Goal: Information Seeking & Learning: Learn about a topic

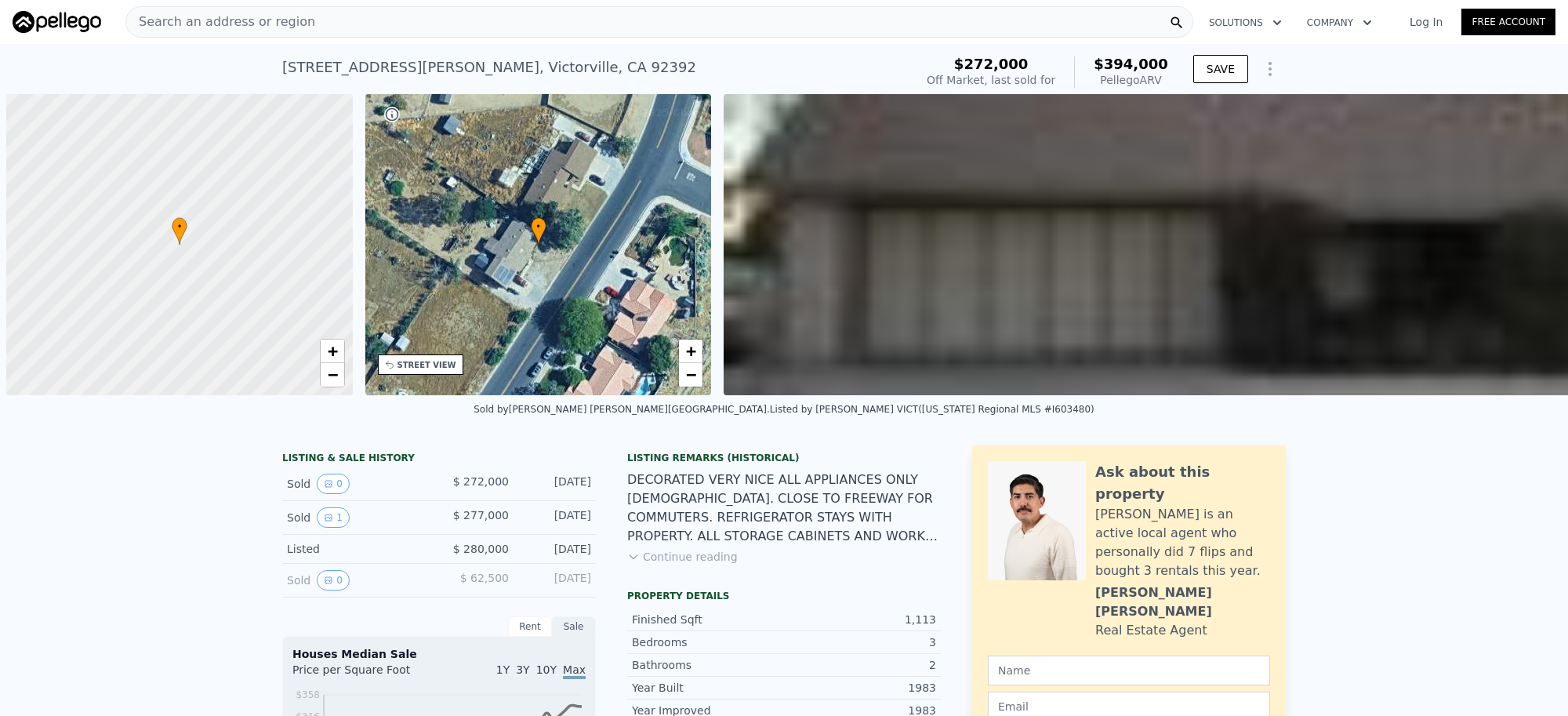
click at [283, 32] on div "Search an address or region" at bounding box center [221, 22] width 189 height 30
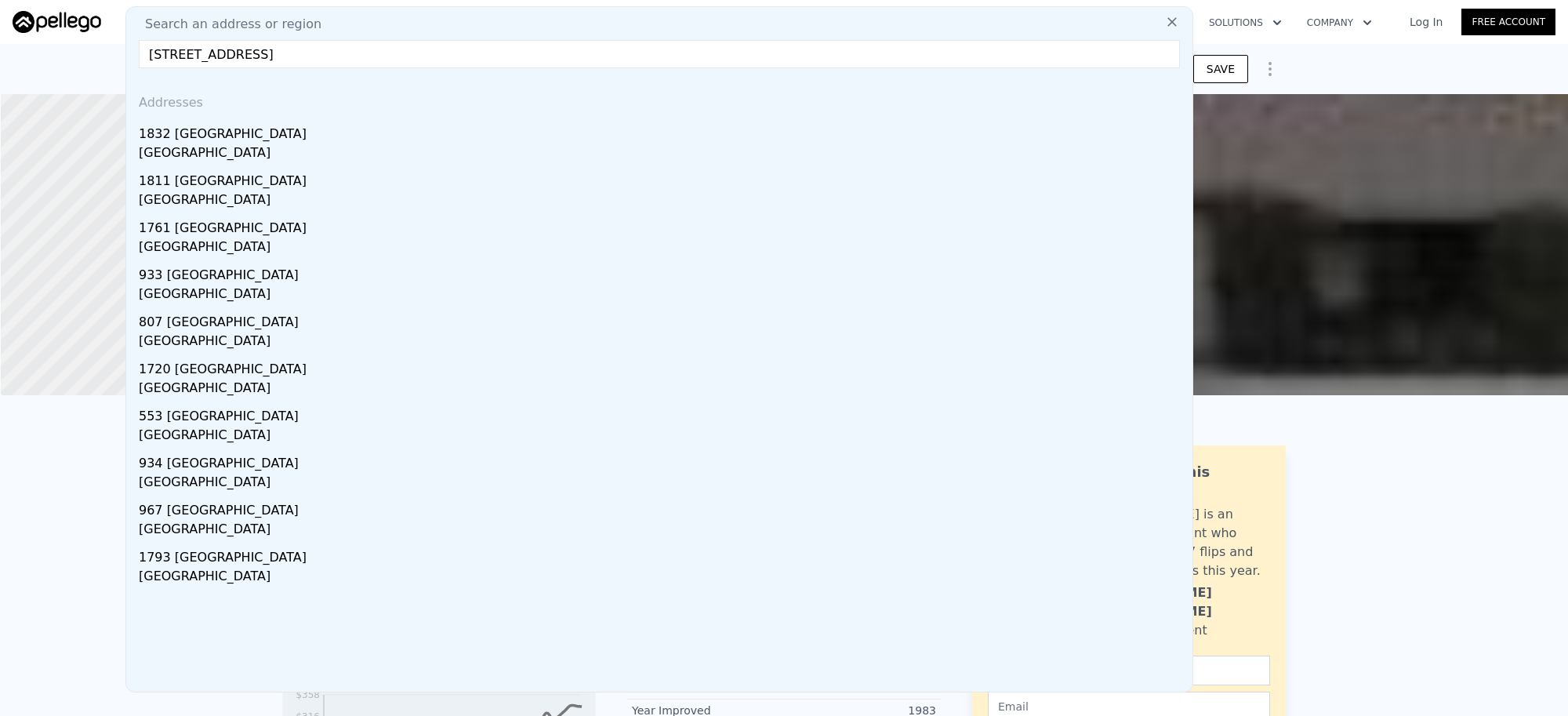
type input "[STREET_ADDRESS]"
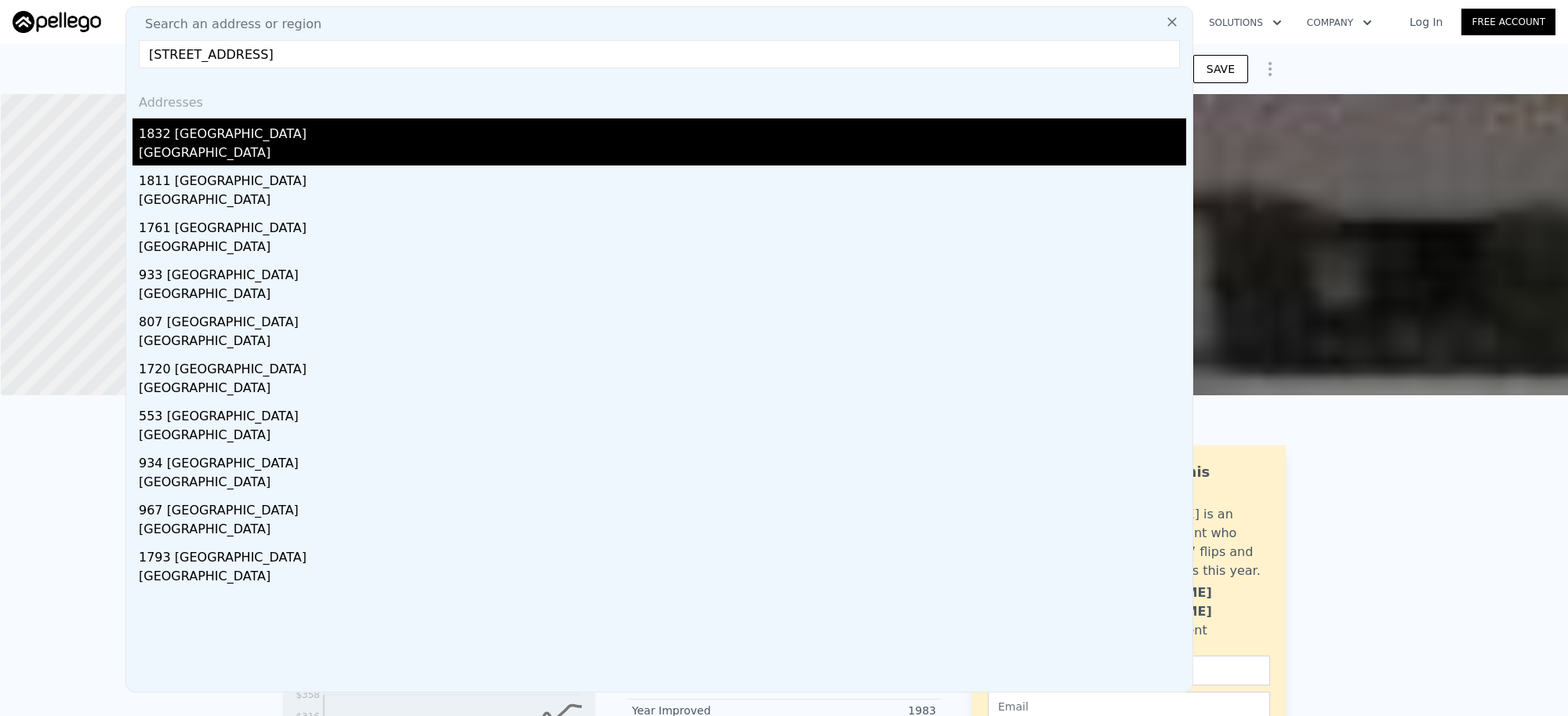
click at [283, 153] on div "[GEOGRAPHIC_DATA]" at bounding box center [662, 154] width 1047 height 22
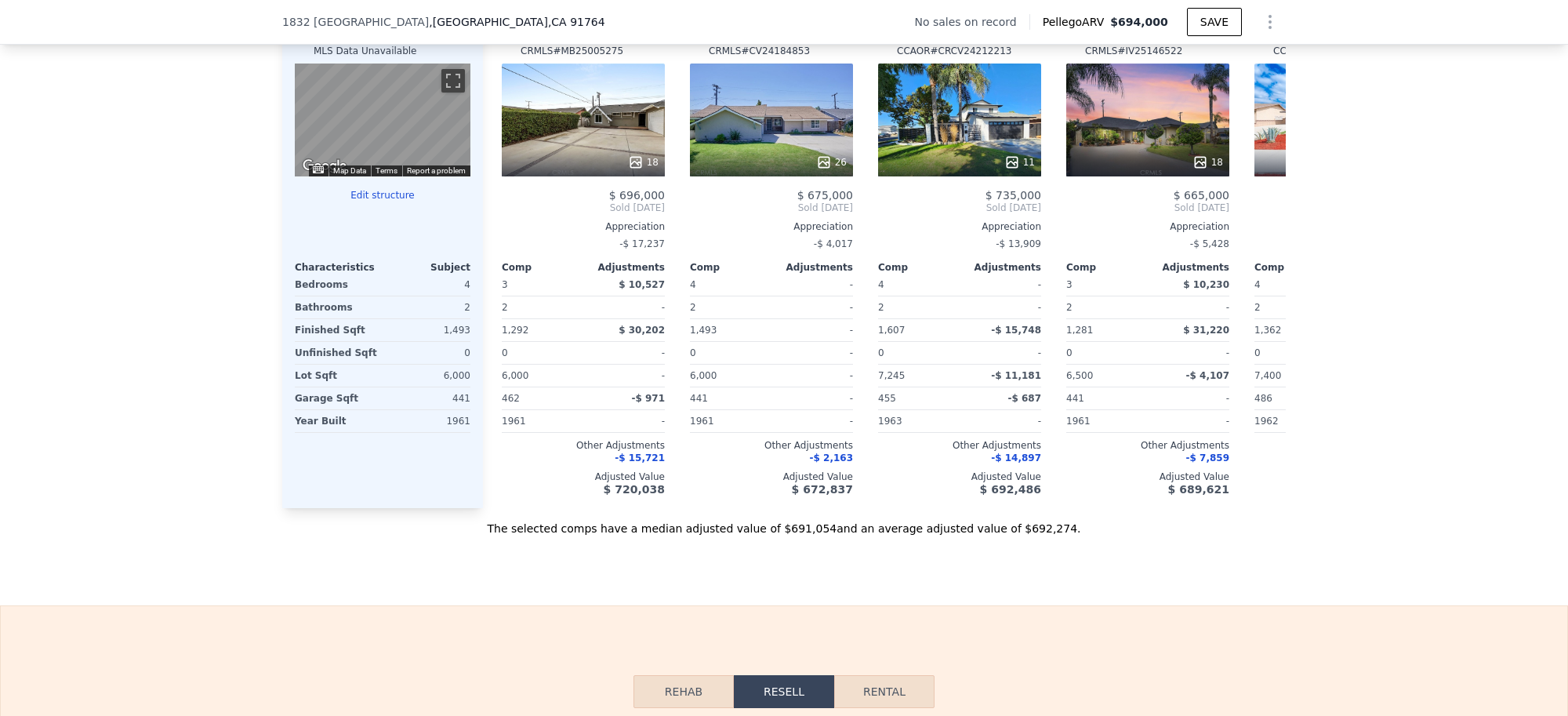
scroll to position [1954, 0]
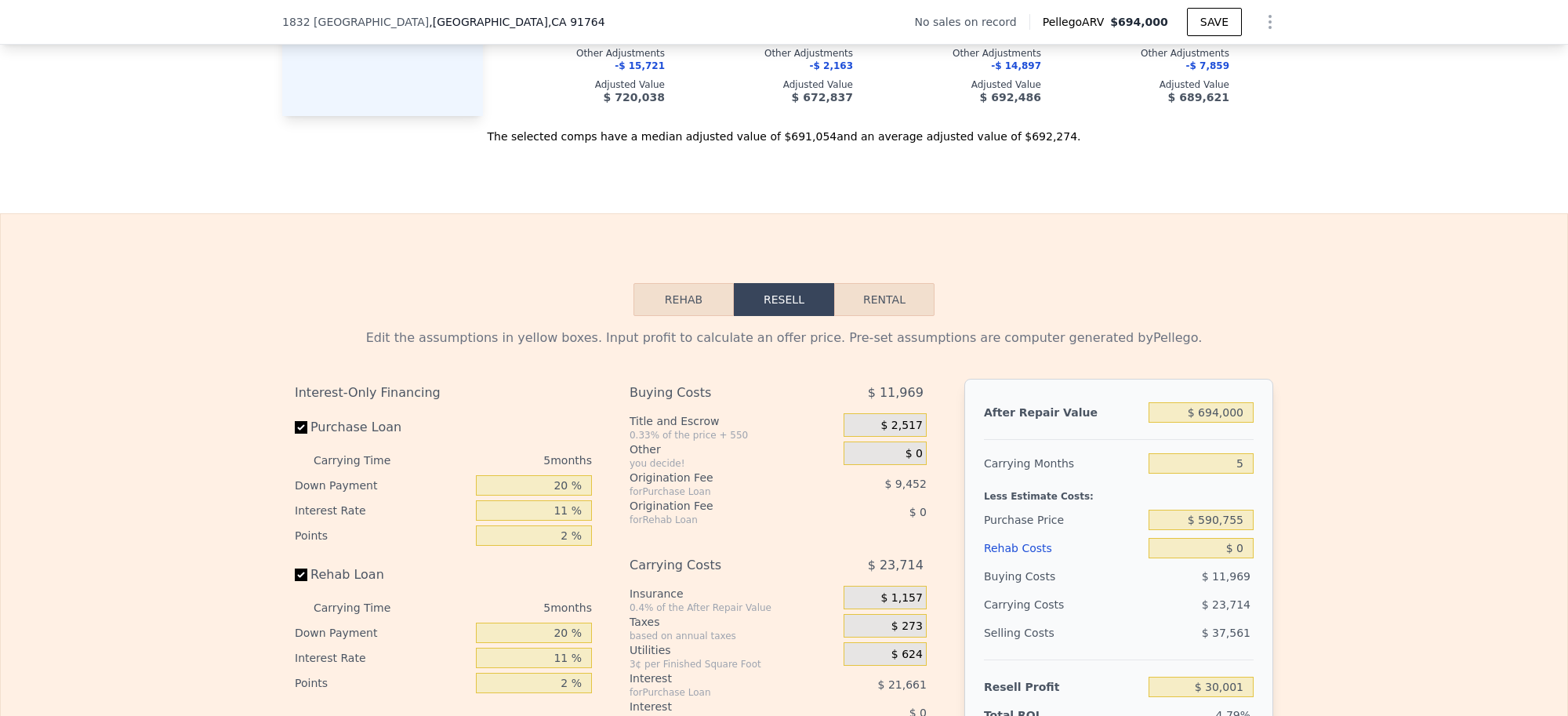
click at [666, 316] on button "Rehab" at bounding box center [683, 299] width 100 height 33
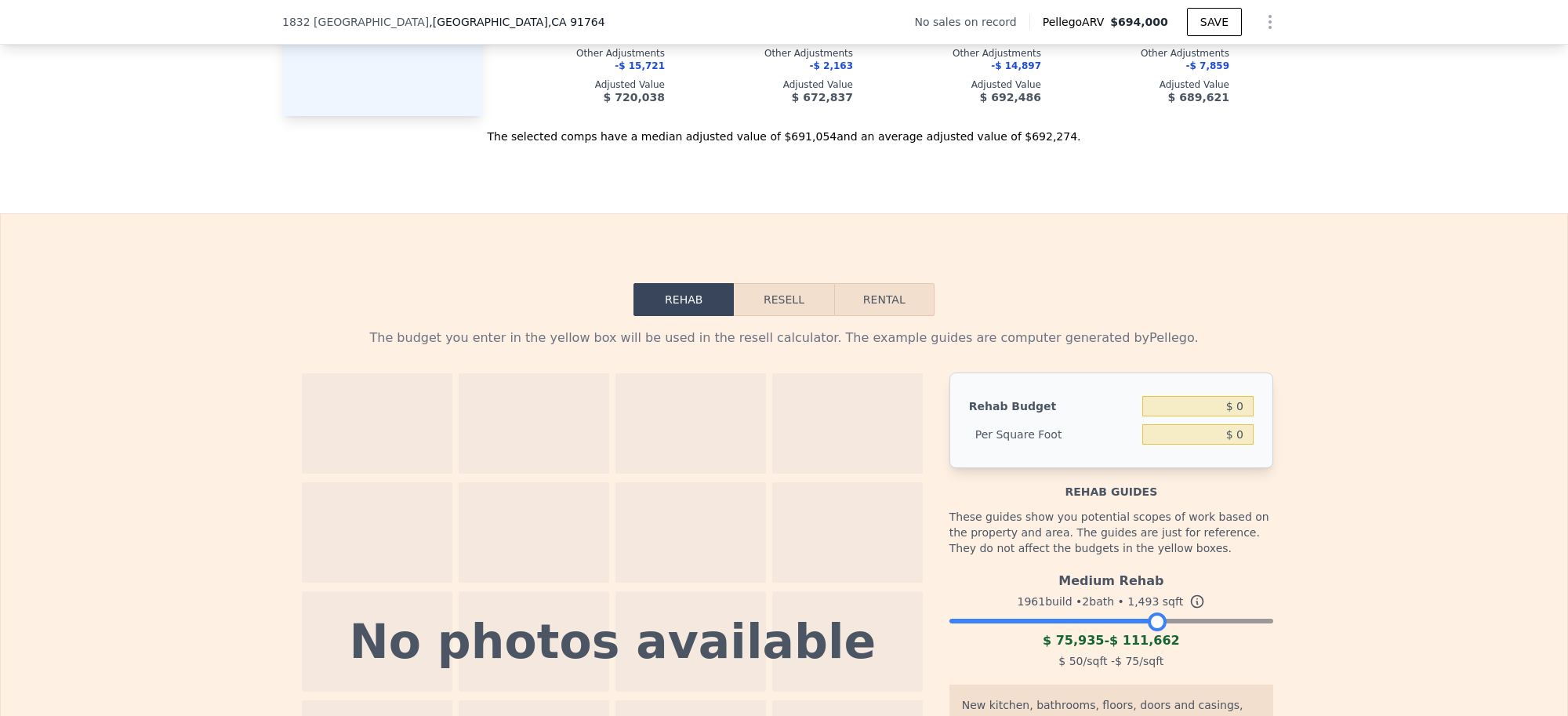
click at [1151, 622] on div at bounding box center [1111, 617] width 323 height 9
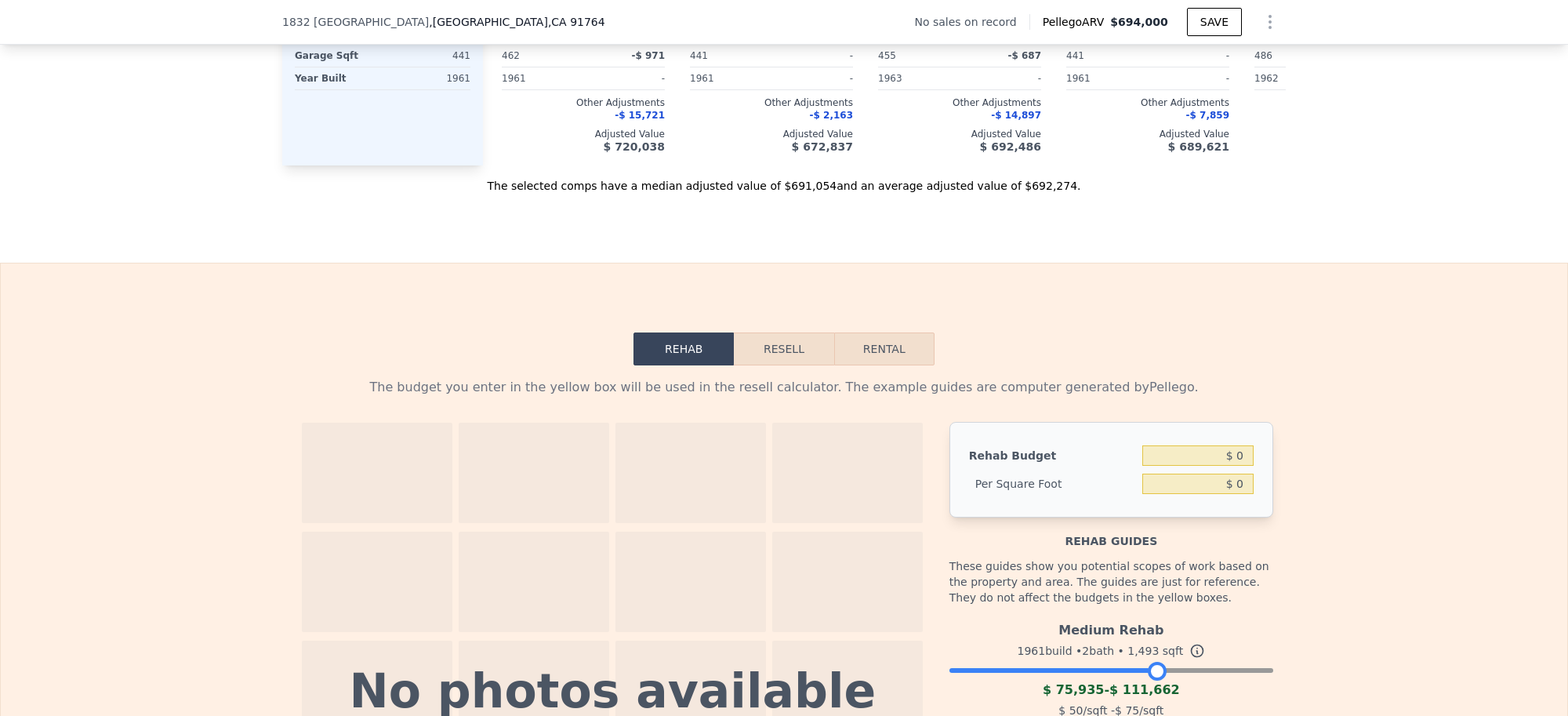
scroll to position [1856, 0]
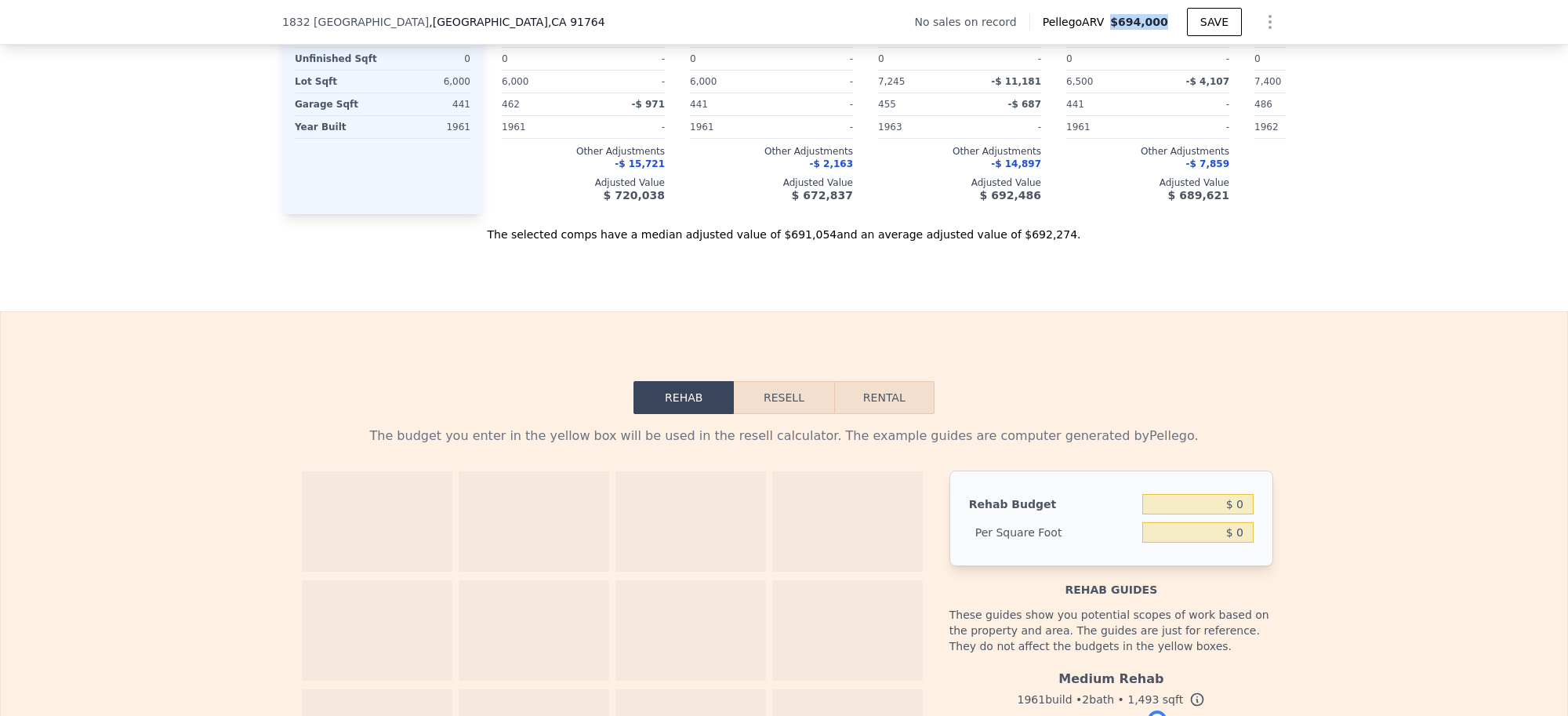
drag, startPoint x: 1166, startPoint y: 25, endPoint x: 1116, endPoint y: 25, distance: 50.0
click at [1116, 25] on div "Pellego ARV $694,000" at bounding box center [1107, 22] width 157 height 15
copy span "$694,000"
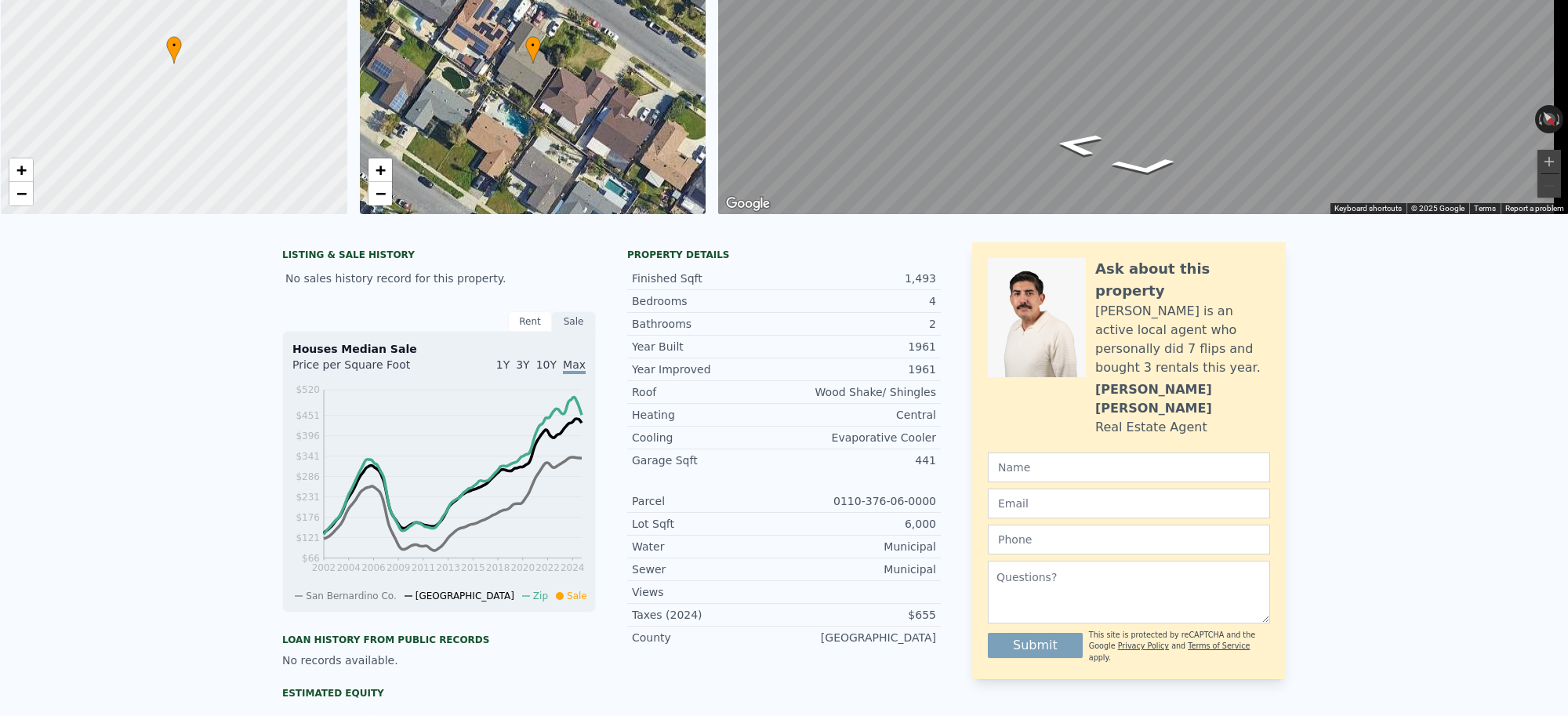
scroll to position [0, 0]
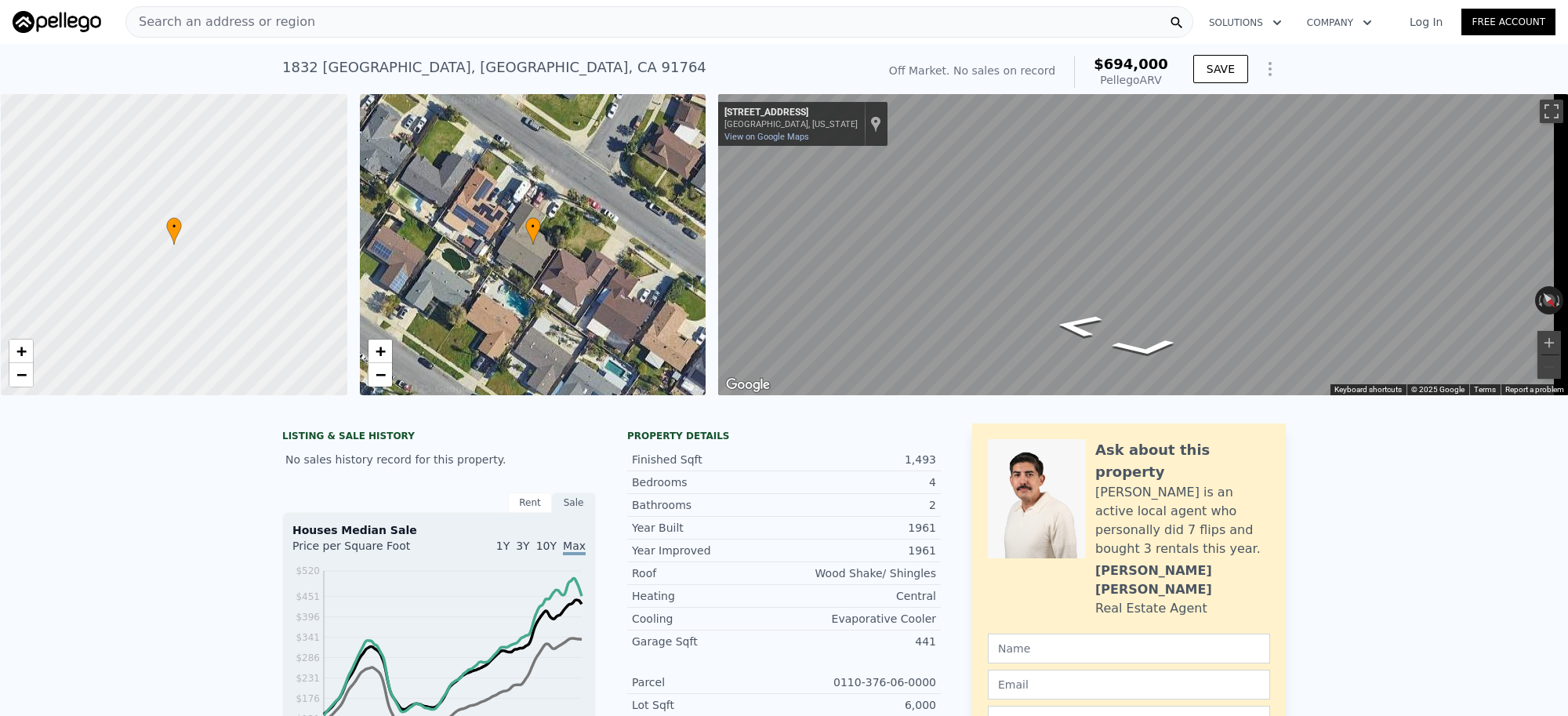
click at [362, 15] on div "Search an address or region" at bounding box center [659, 22] width 1067 height 32
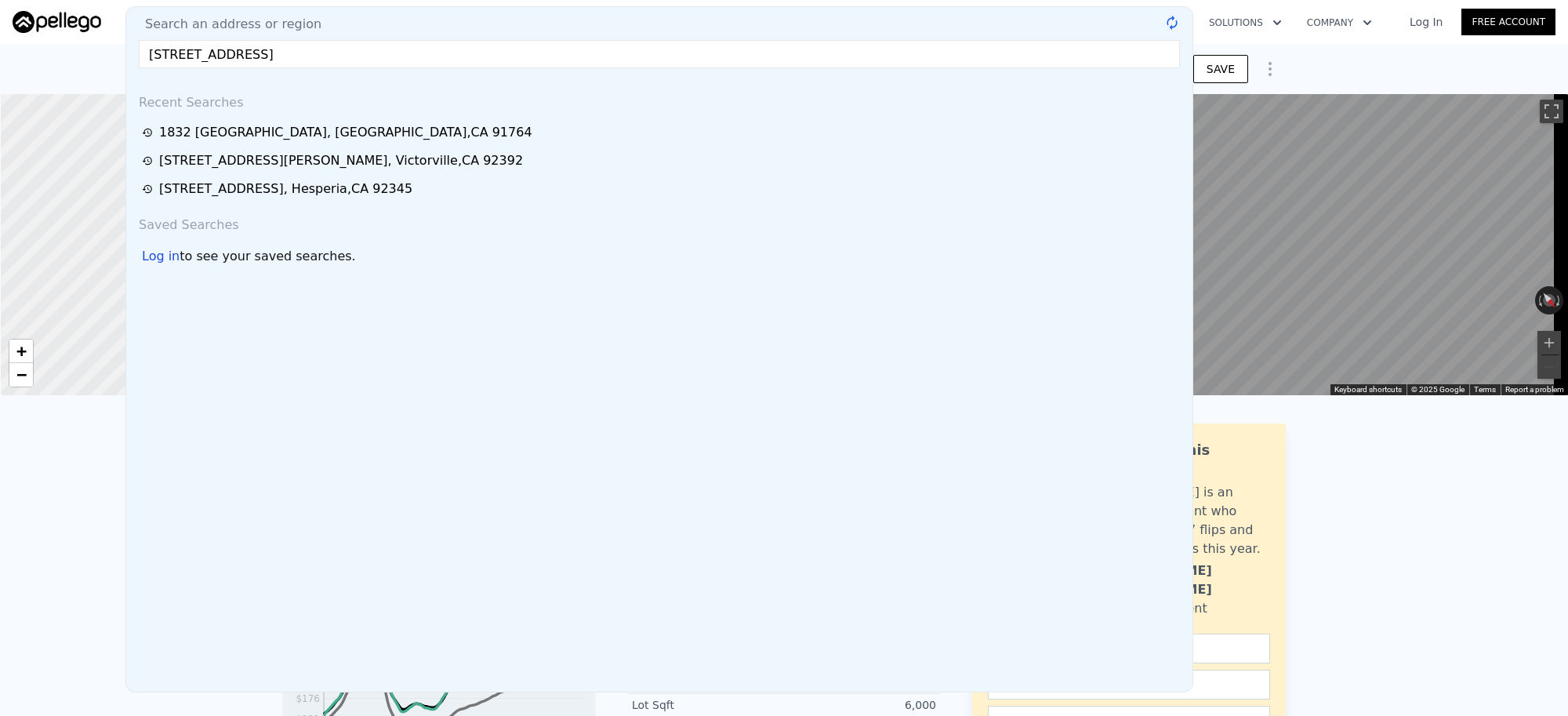
click at [351, 60] on input "[STREET_ADDRESS]" at bounding box center [660, 54] width 1041 height 28
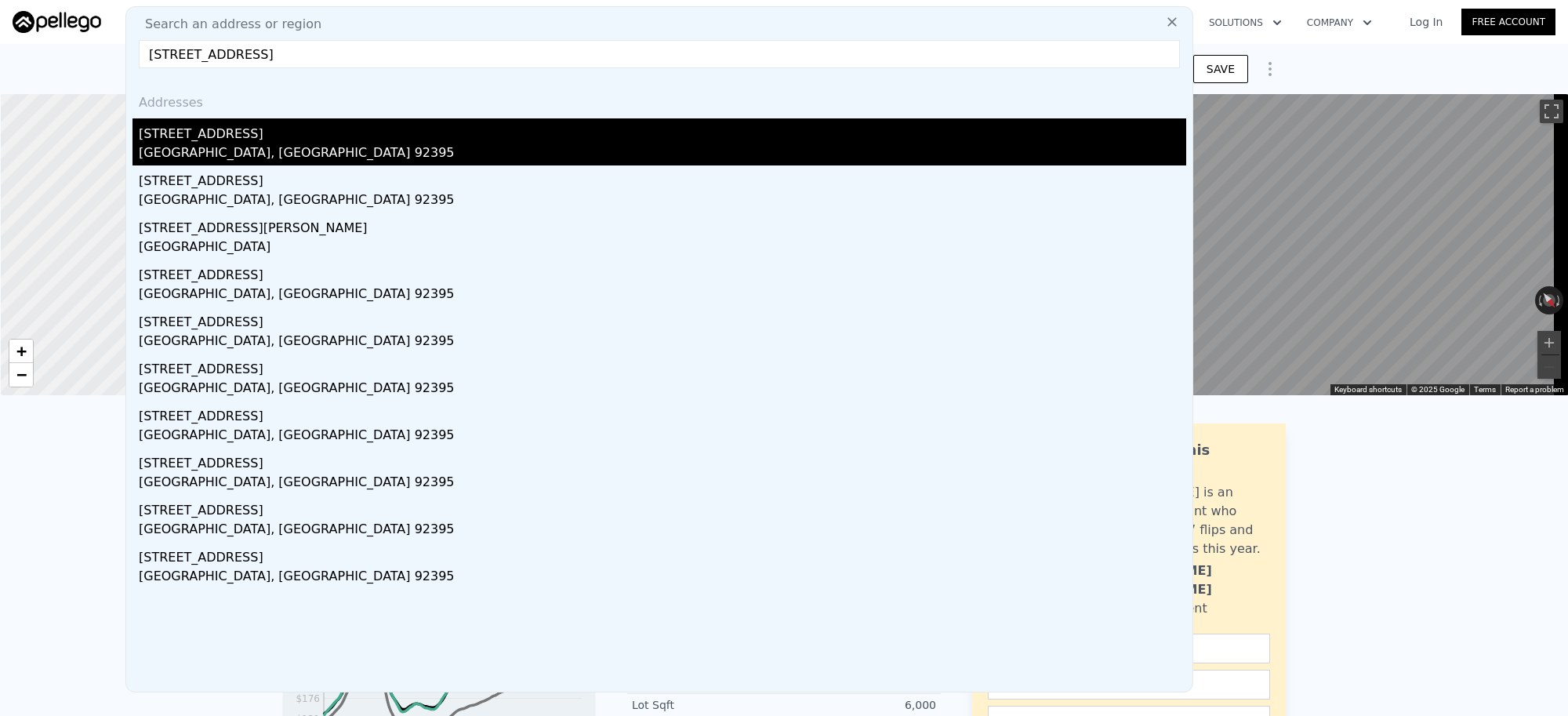
type input "[STREET_ADDRESS]"
click at [247, 150] on div "[GEOGRAPHIC_DATA], [GEOGRAPHIC_DATA] 92395" at bounding box center [662, 154] width 1047 height 22
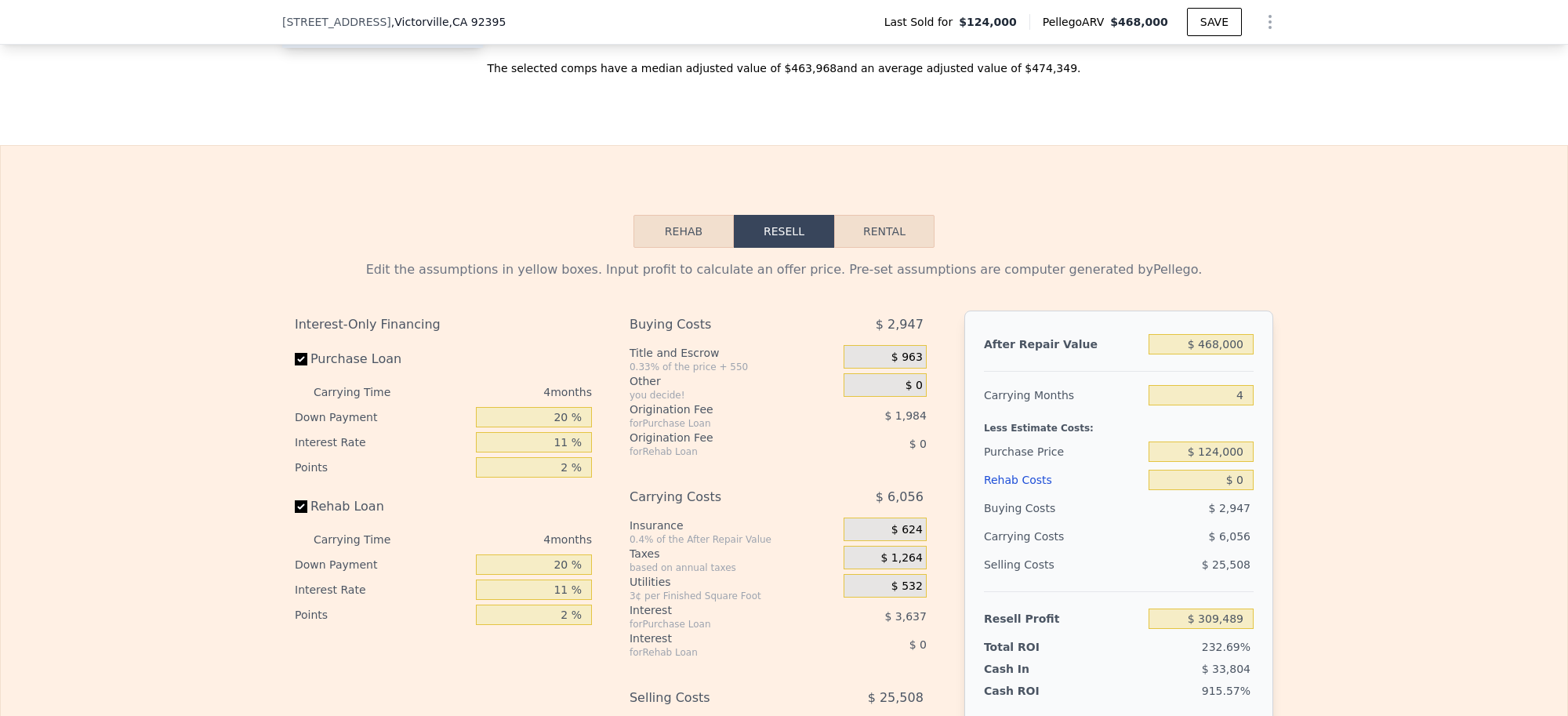
scroll to position [2053, 0]
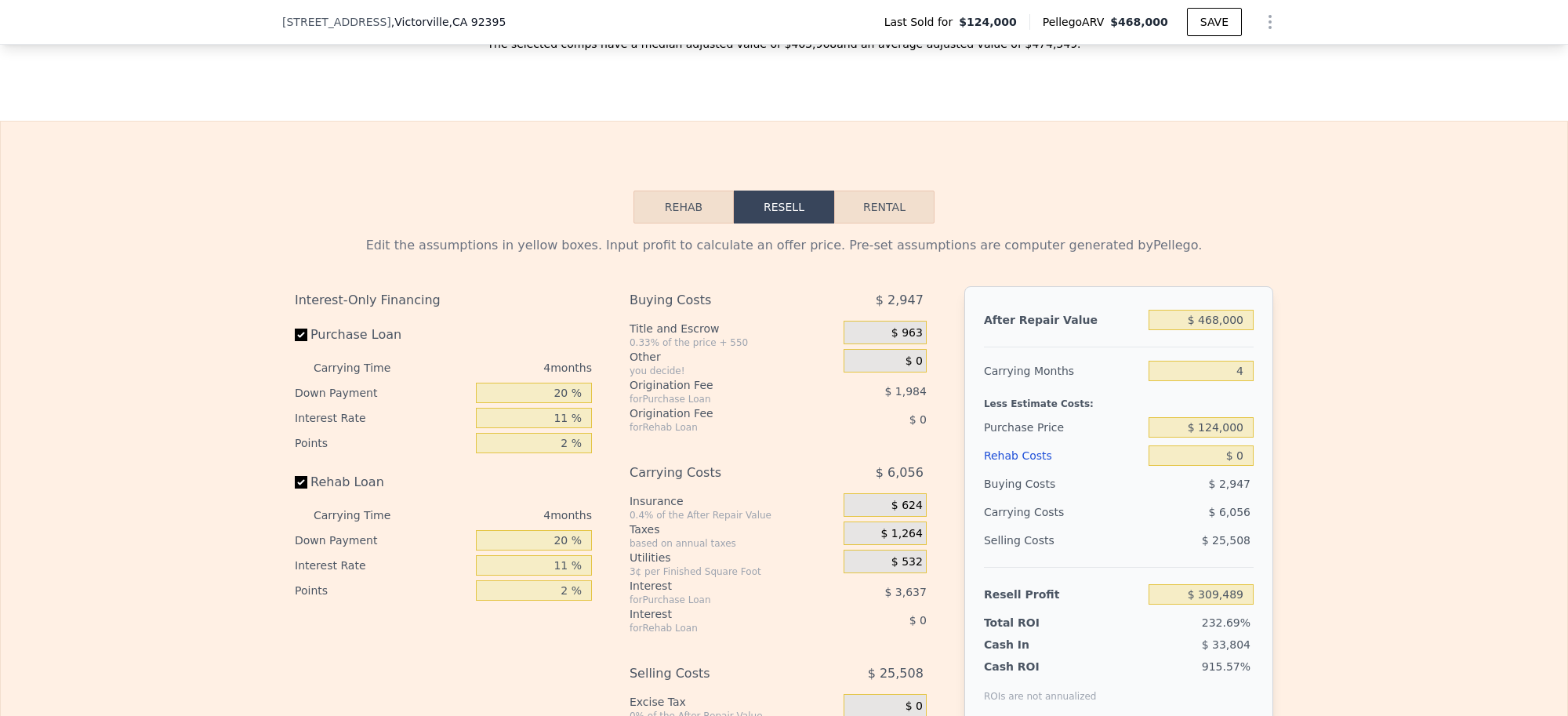
click at [655, 224] on button "Rehab" at bounding box center [683, 207] width 100 height 33
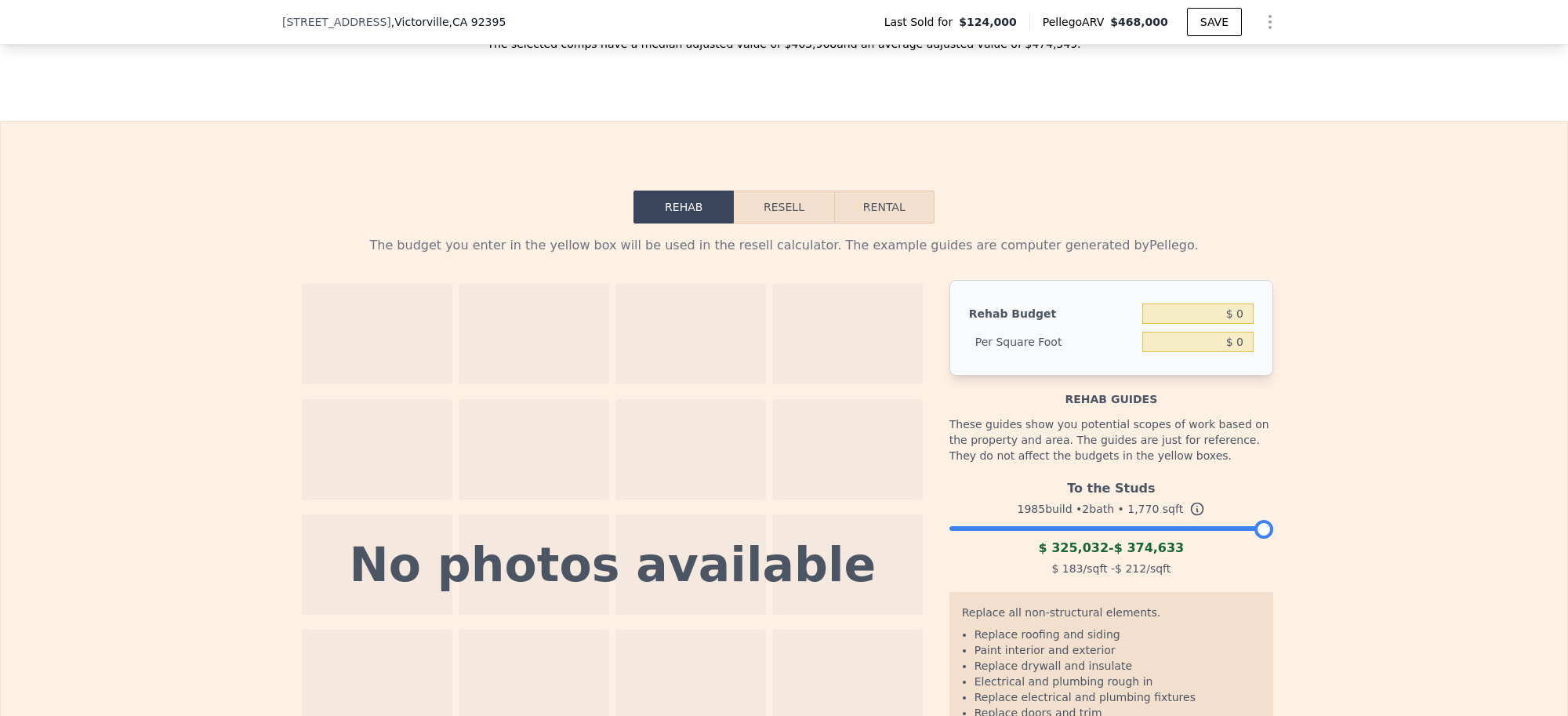
click at [1140, 529] on div at bounding box center [1111, 524] width 323 height 9
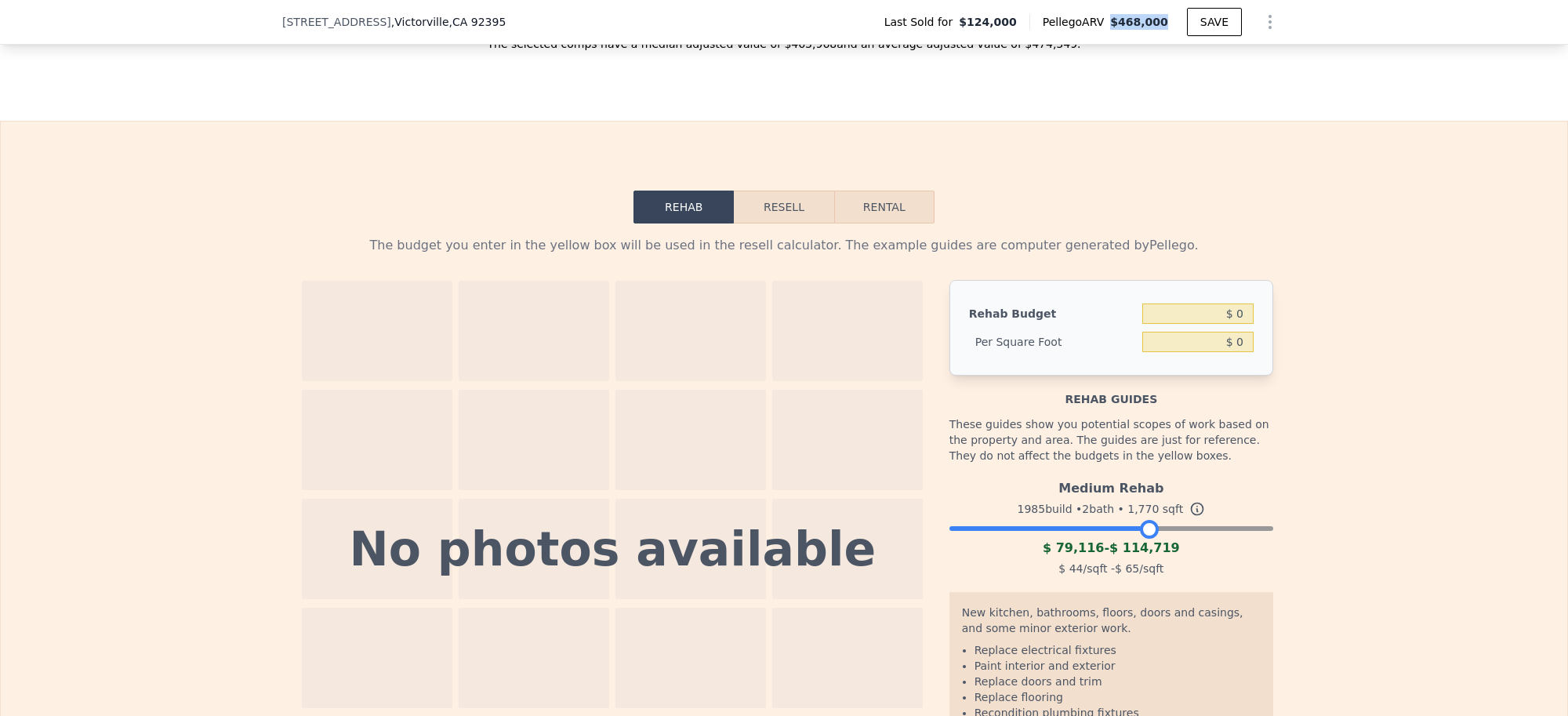
drag, startPoint x: 1169, startPoint y: 20, endPoint x: 1118, endPoint y: 24, distance: 51.2
click at [1118, 24] on div "Pellego ARV $468,000" at bounding box center [1107, 22] width 157 height 15
copy span "$468,000"
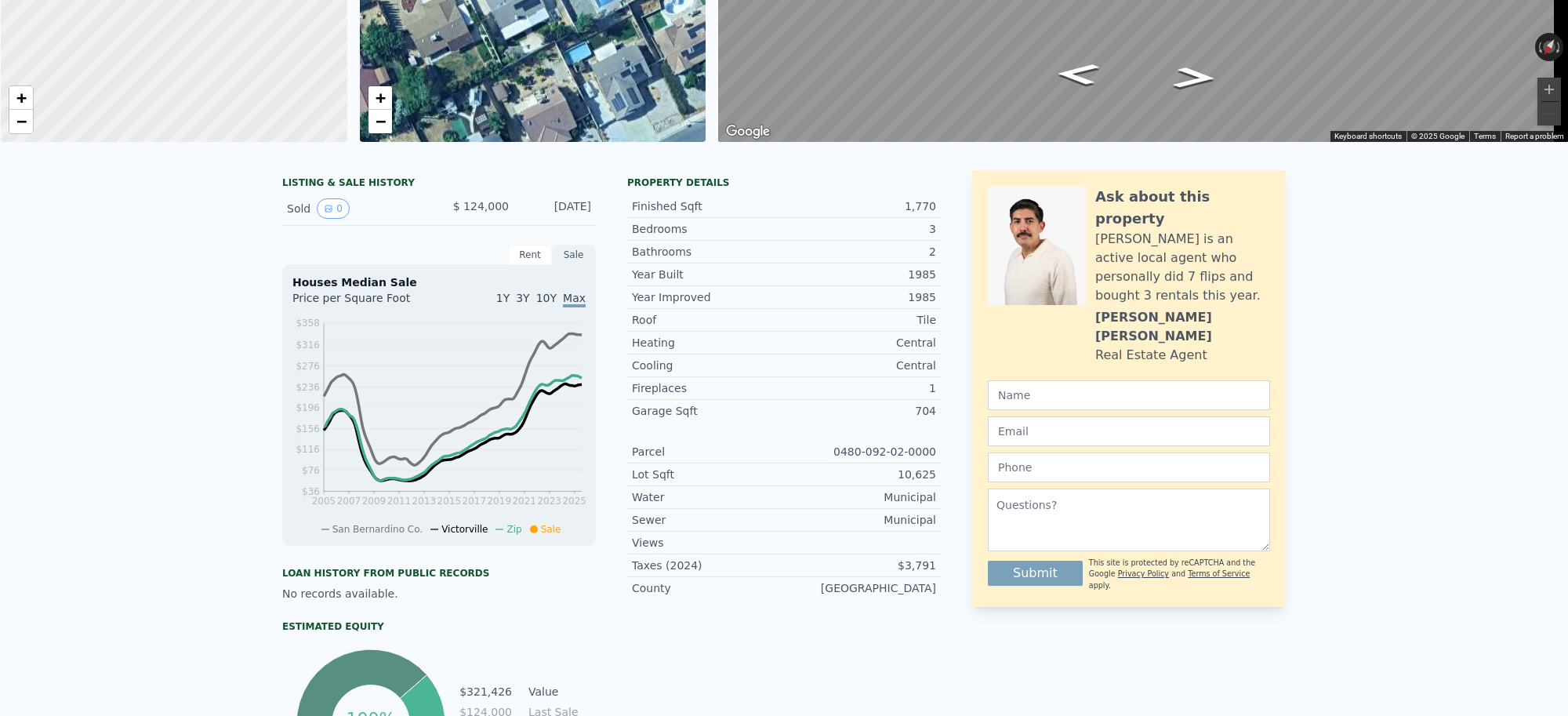
scroll to position [0, 0]
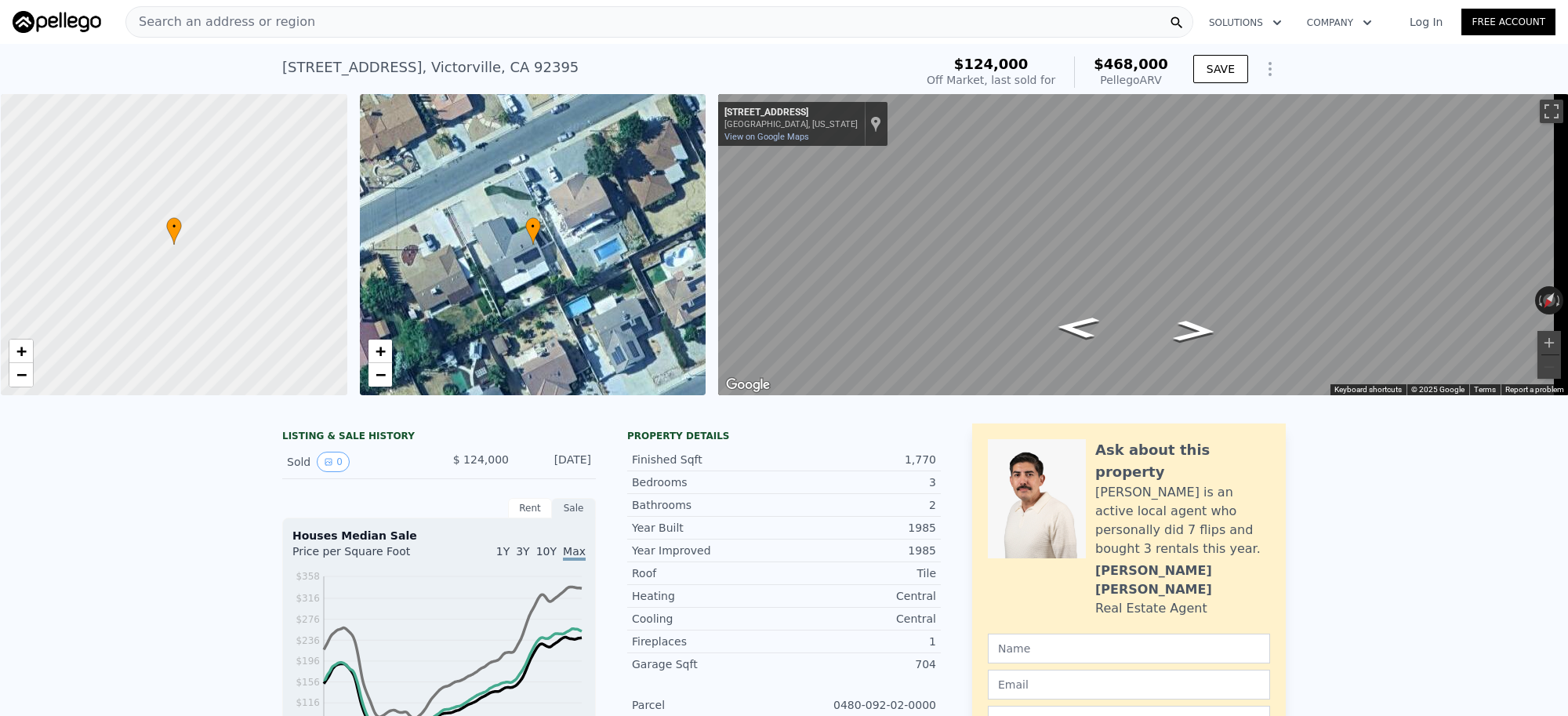
click at [329, 29] on div "Search an address or region" at bounding box center [659, 22] width 1067 height 32
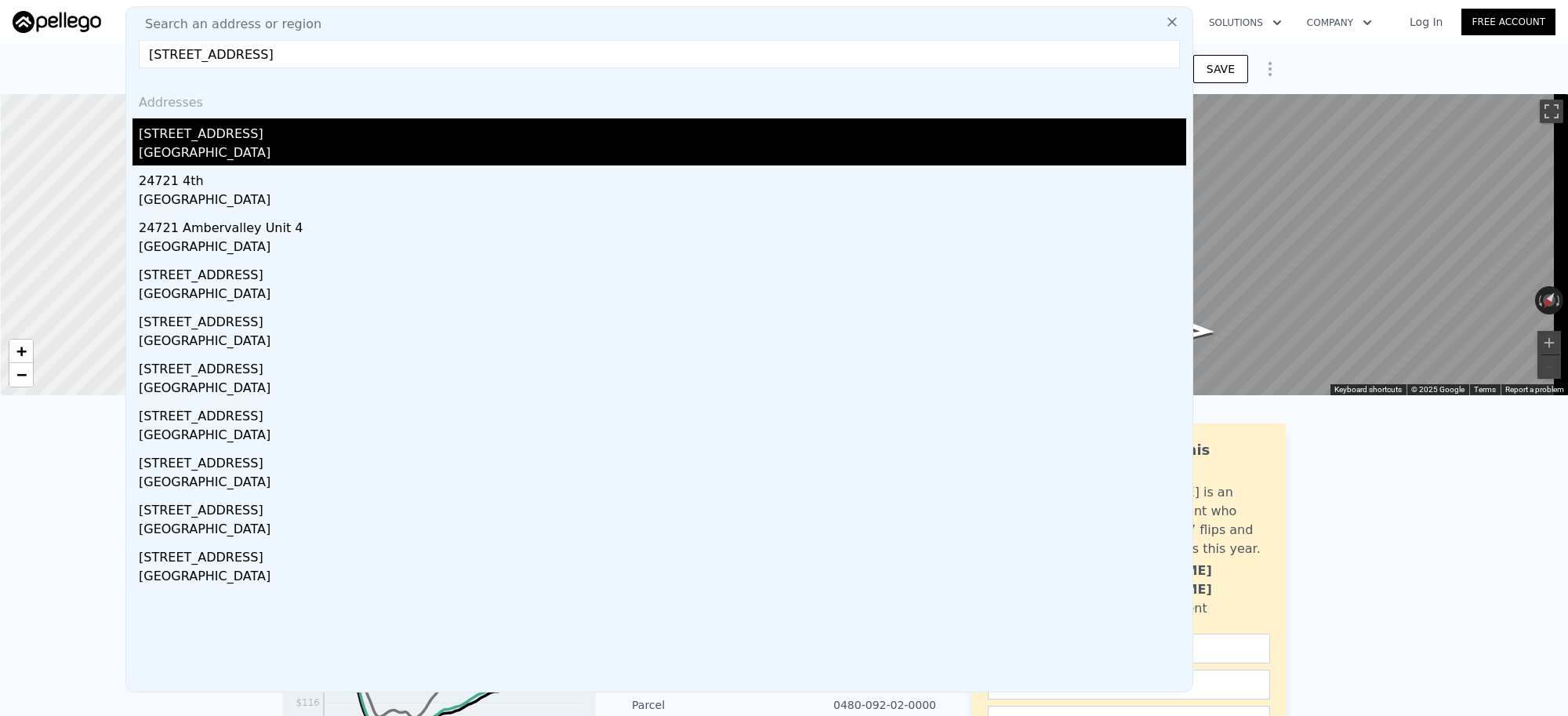
type input "[STREET_ADDRESS]"
click at [293, 134] on div "[STREET_ADDRESS]" at bounding box center [662, 131] width 1047 height 25
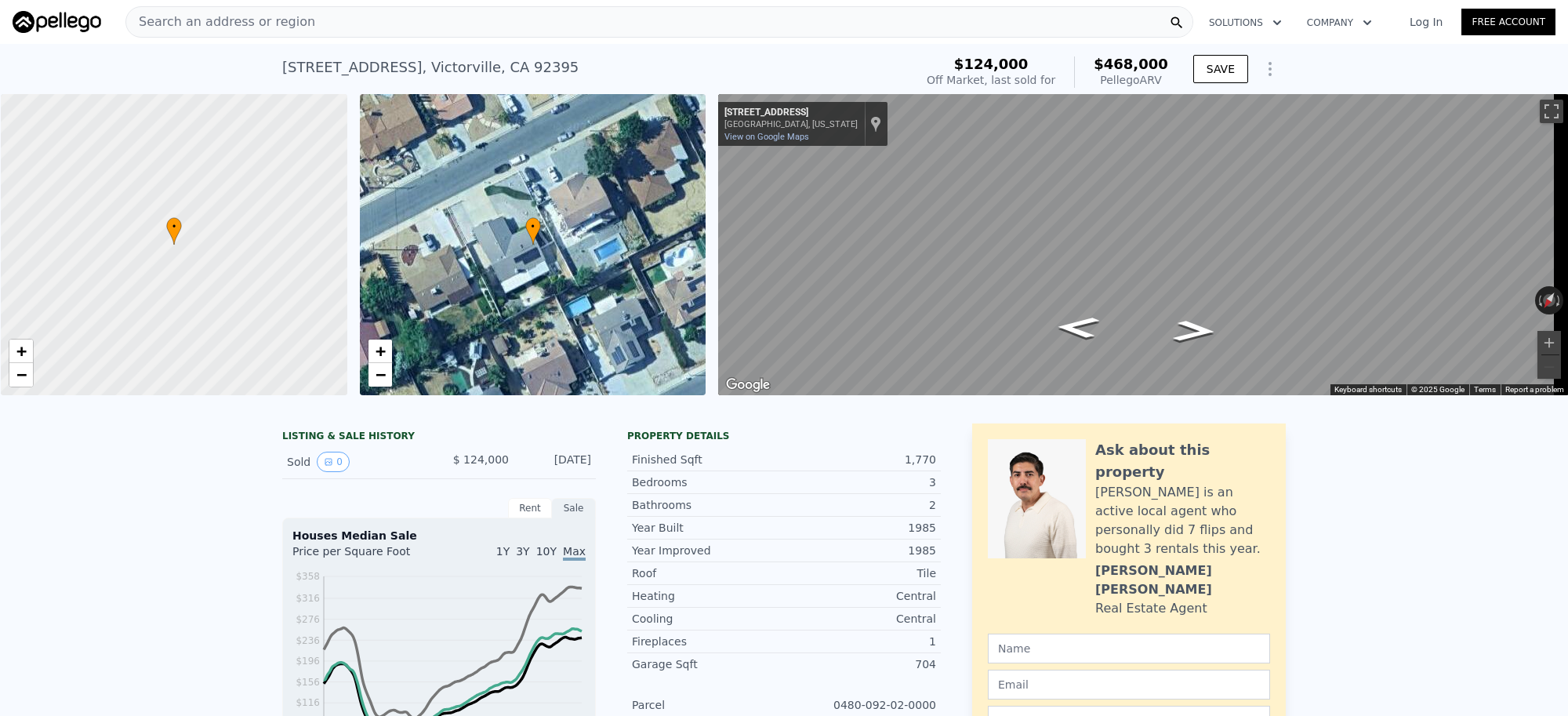
type input "2"
type input "5"
type input "1"
type input "1000"
type input "3017"
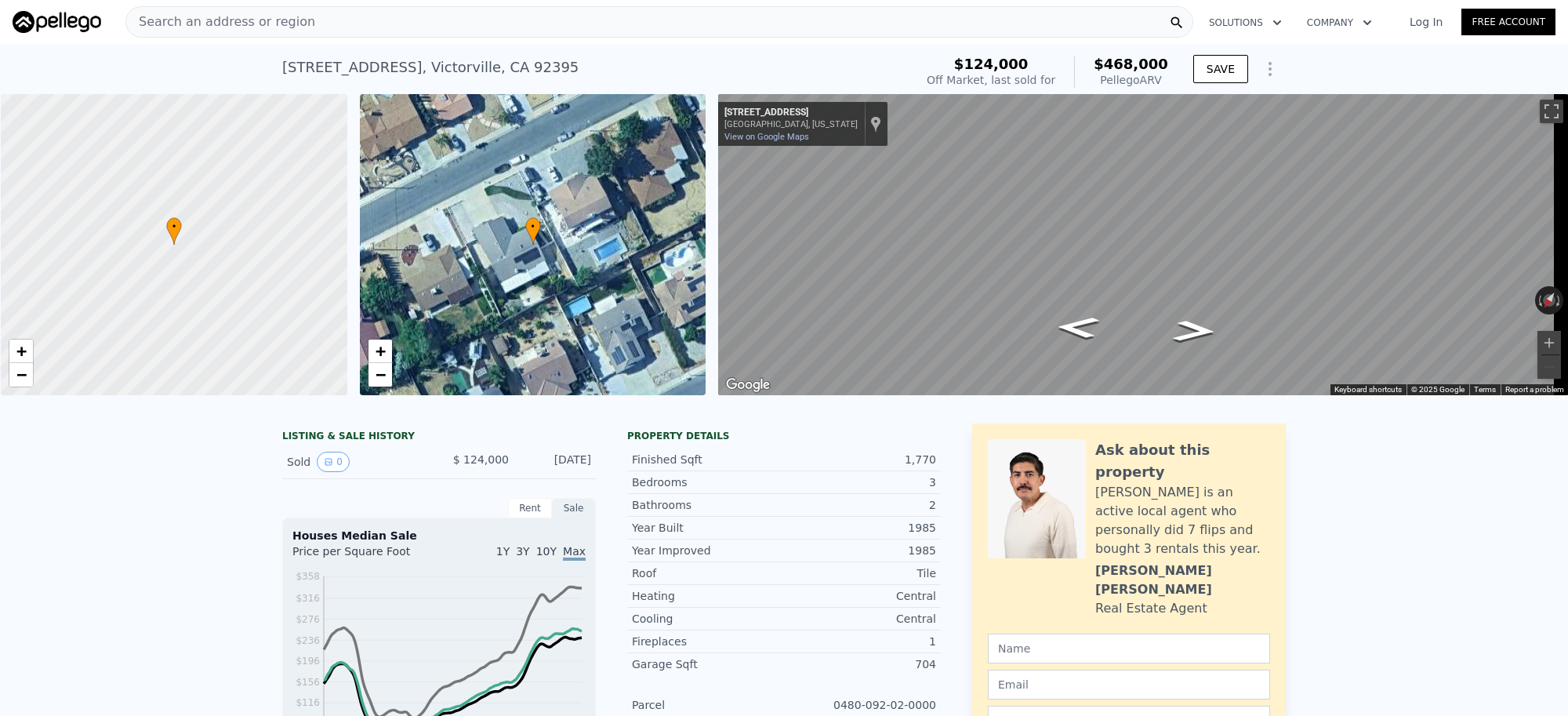
type input "6970"
type input "11761"
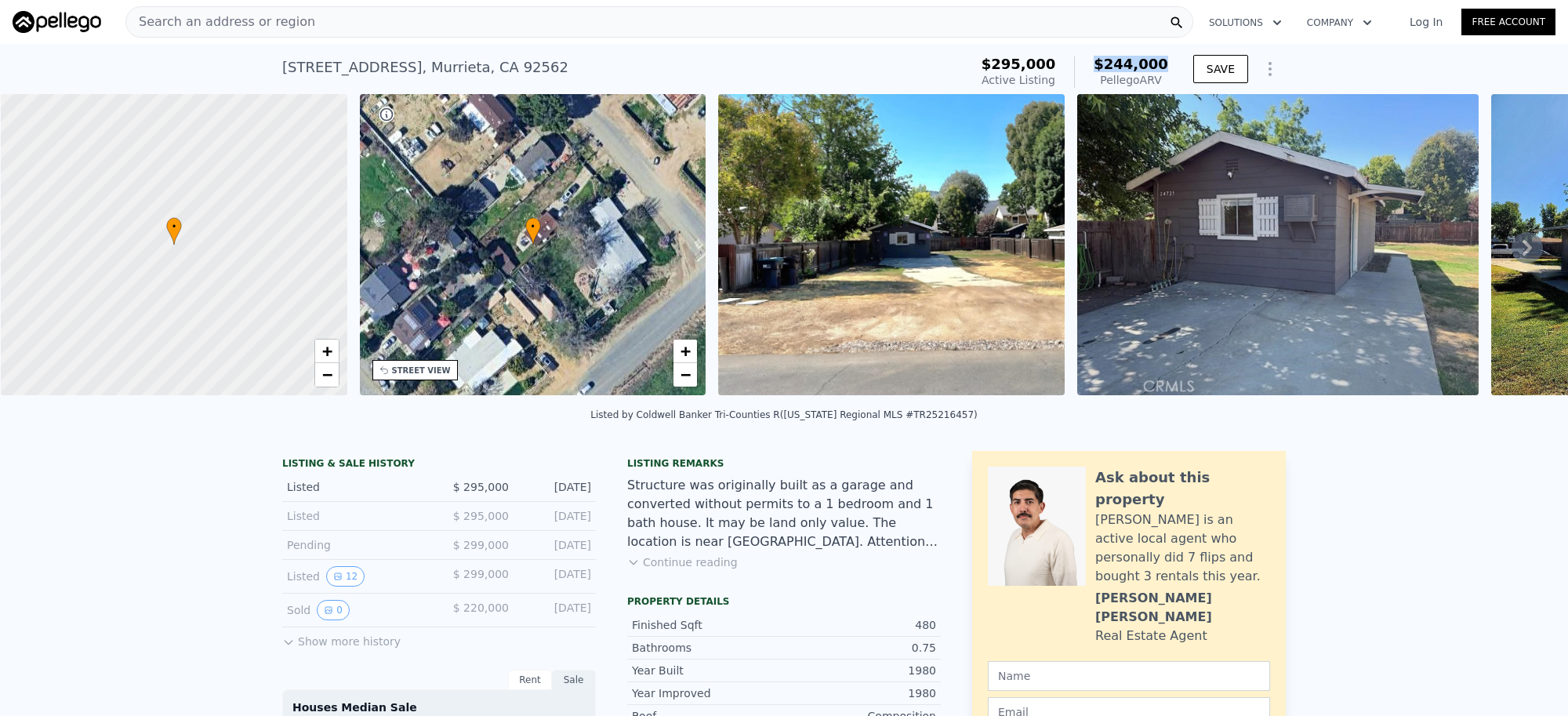
drag, startPoint x: 1166, startPoint y: 72, endPoint x: 1104, endPoint y: 67, distance: 62.2
click at [1104, 67] on div "$295,000 Active Listing $244,000 Pellego ARV" at bounding box center [1074, 72] width 199 height 44
copy span "$244,000"
click at [335, 20] on div "Search an address or region" at bounding box center [659, 22] width 1067 height 32
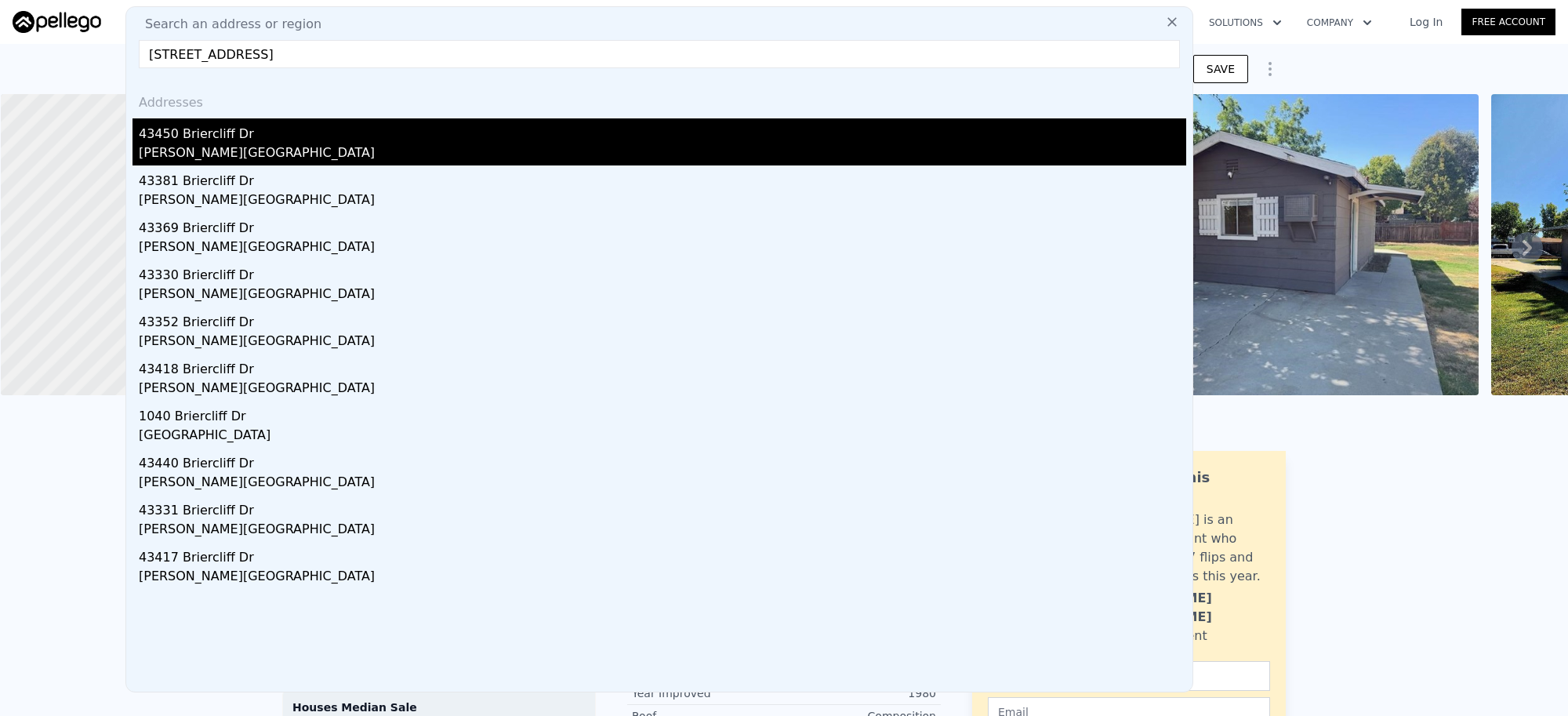
type input "[STREET_ADDRESS]"
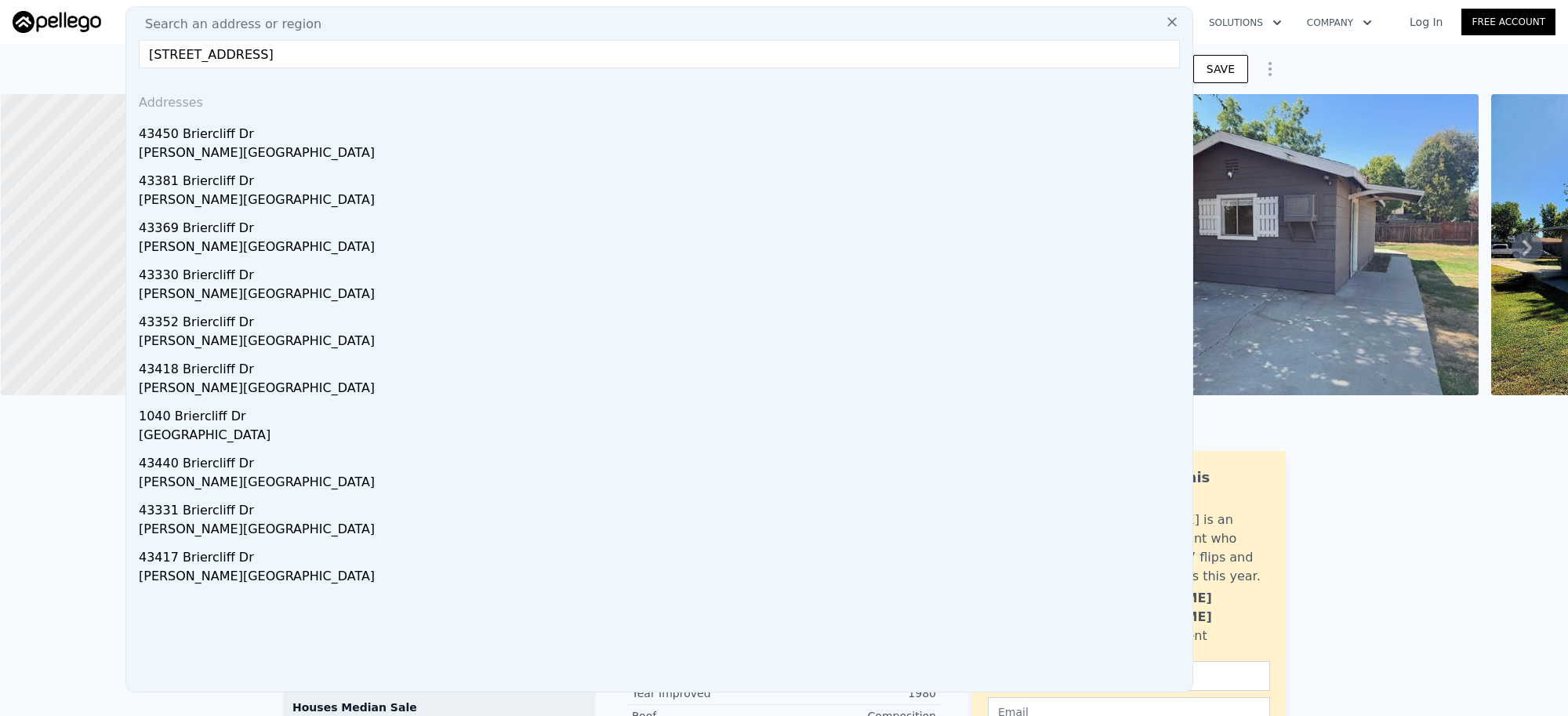
click at [261, 147] on div "[PERSON_NAME][GEOGRAPHIC_DATA]" at bounding box center [662, 154] width 1047 height 22
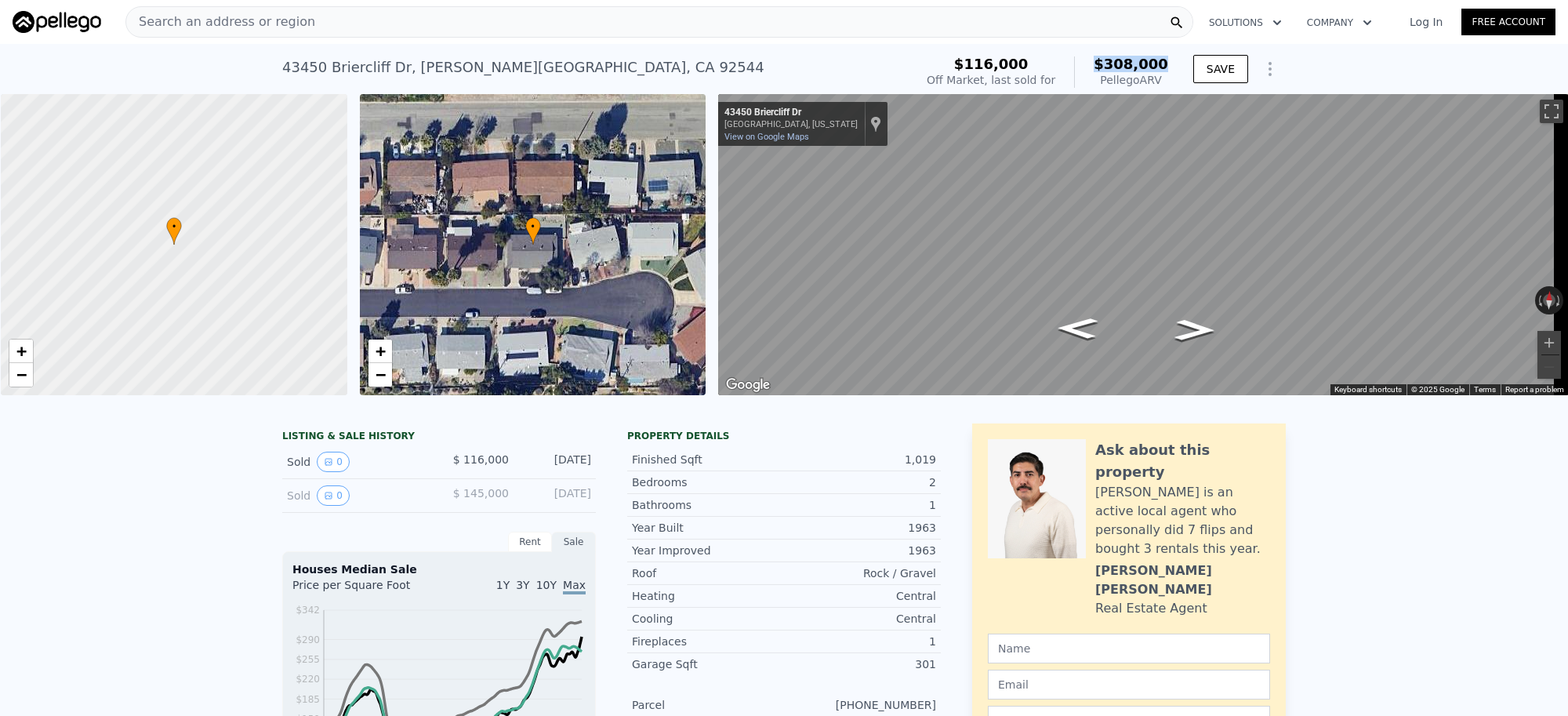
drag, startPoint x: 1165, startPoint y: 65, endPoint x: 1106, endPoint y: 65, distance: 59.0
click at [1106, 65] on div "$116,000 Off Market, last sold for $308,000 Pellego ARV" at bounding box center [1047, 72] width 254 height 44
copy span "$308,000"
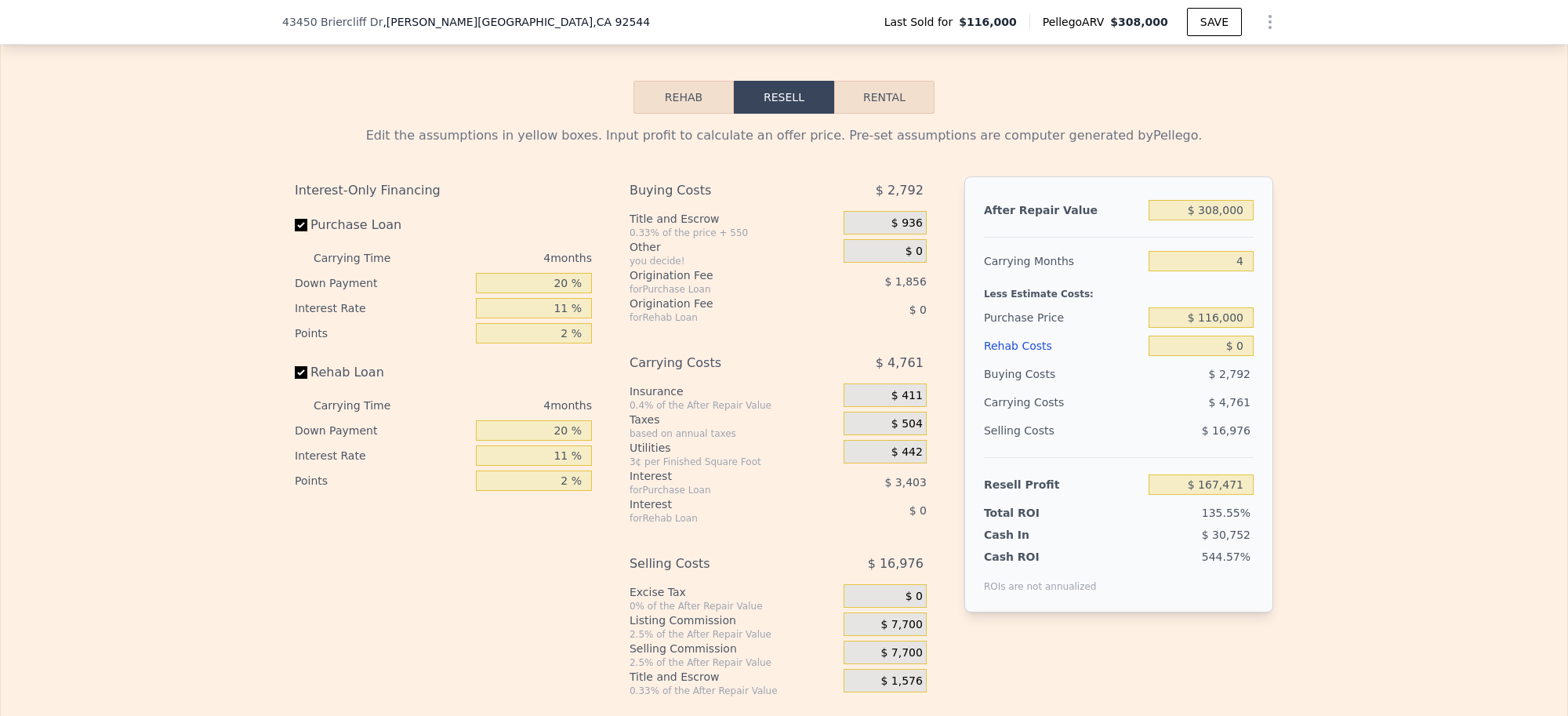
scroll to position [2058, 0]
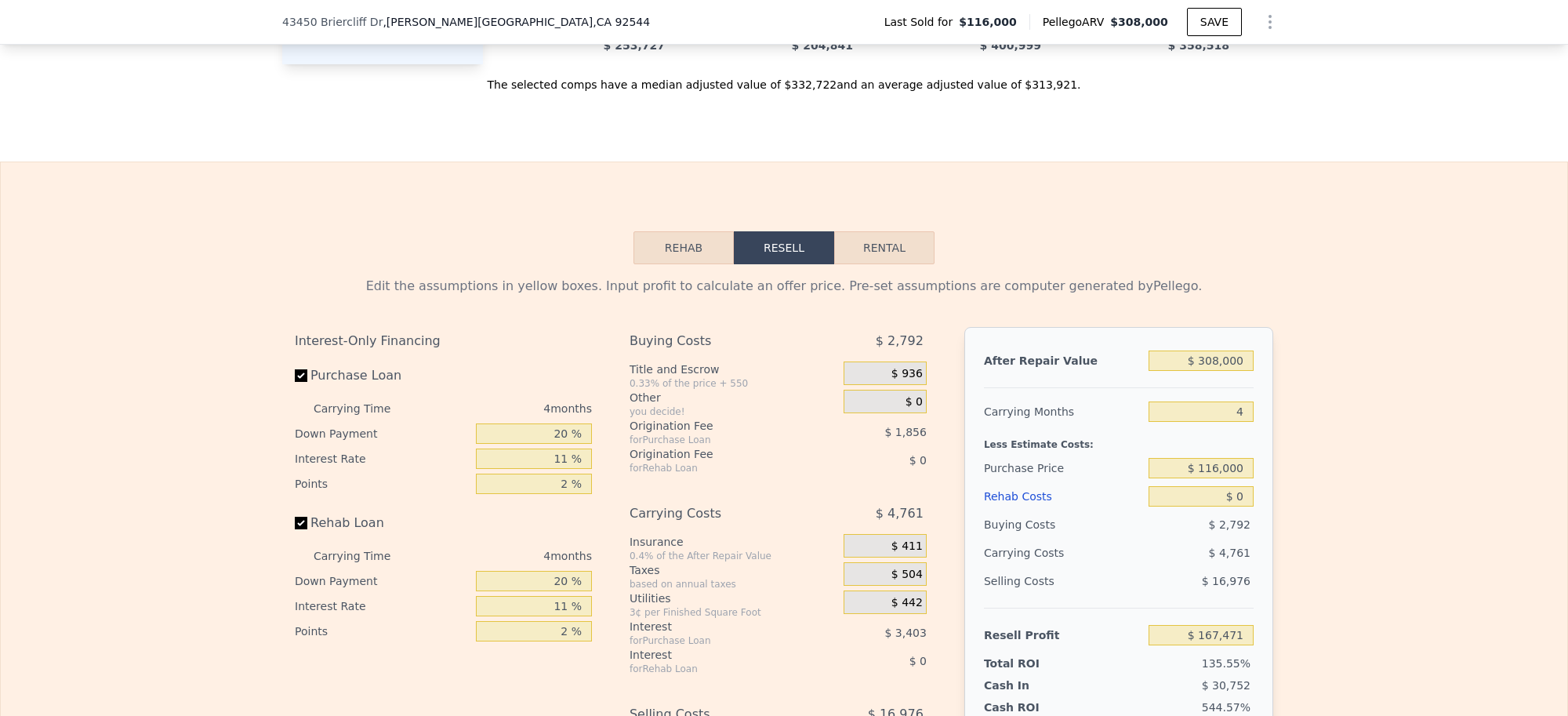
click at [657, 264] on button "Rehab" at bounding box center [683, 248] width 100 height 33
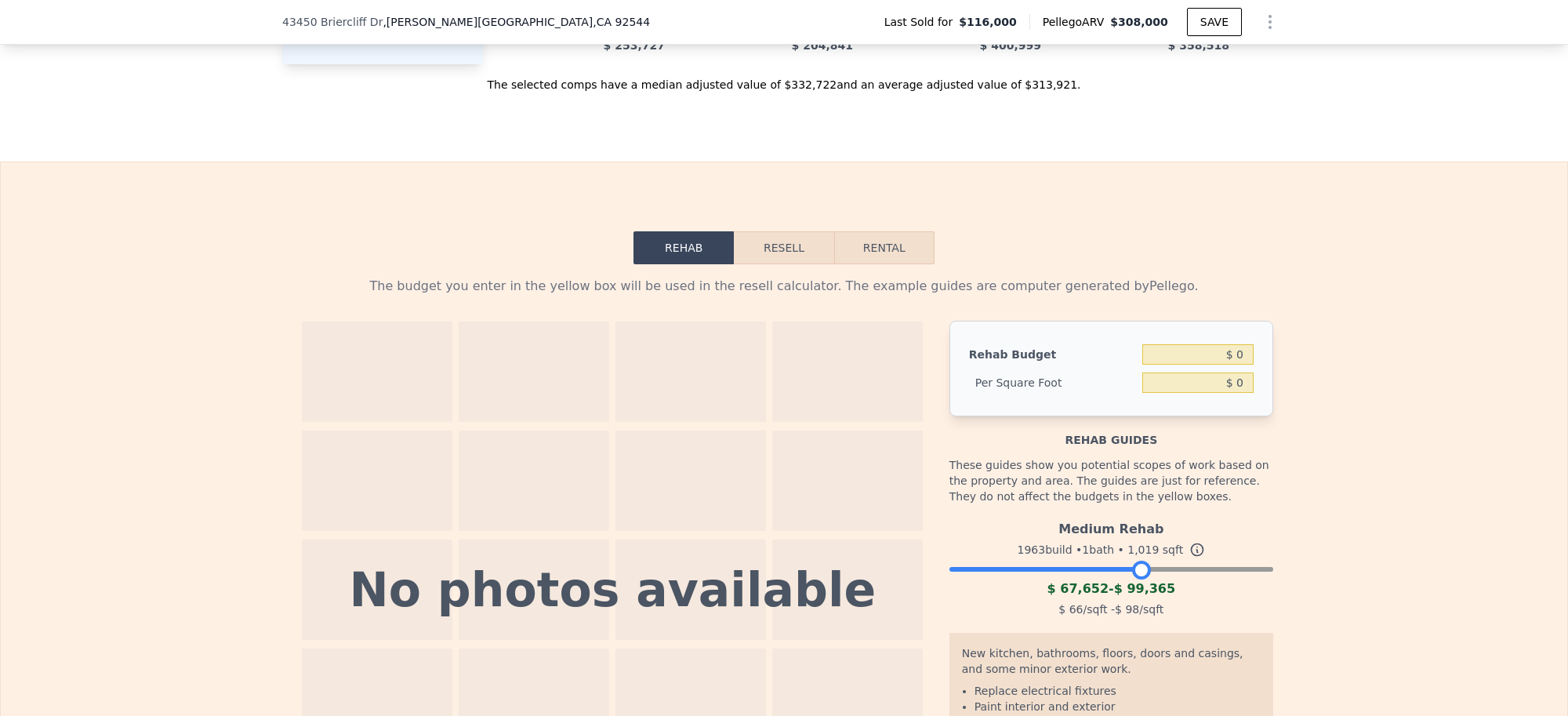
click at [1135, 570] on div at bounding box center [1111, 565] width 323 height 9
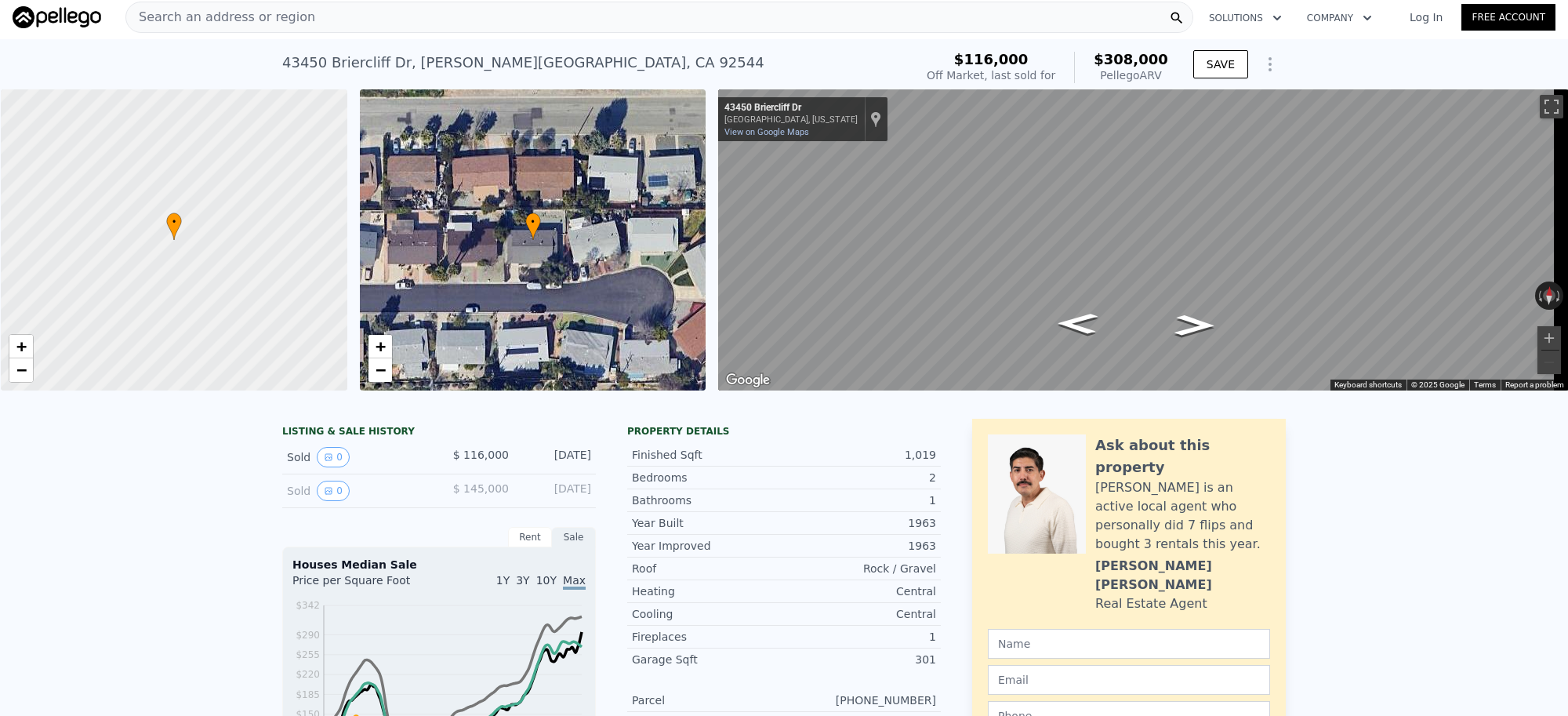
scroll to position [0, 0]
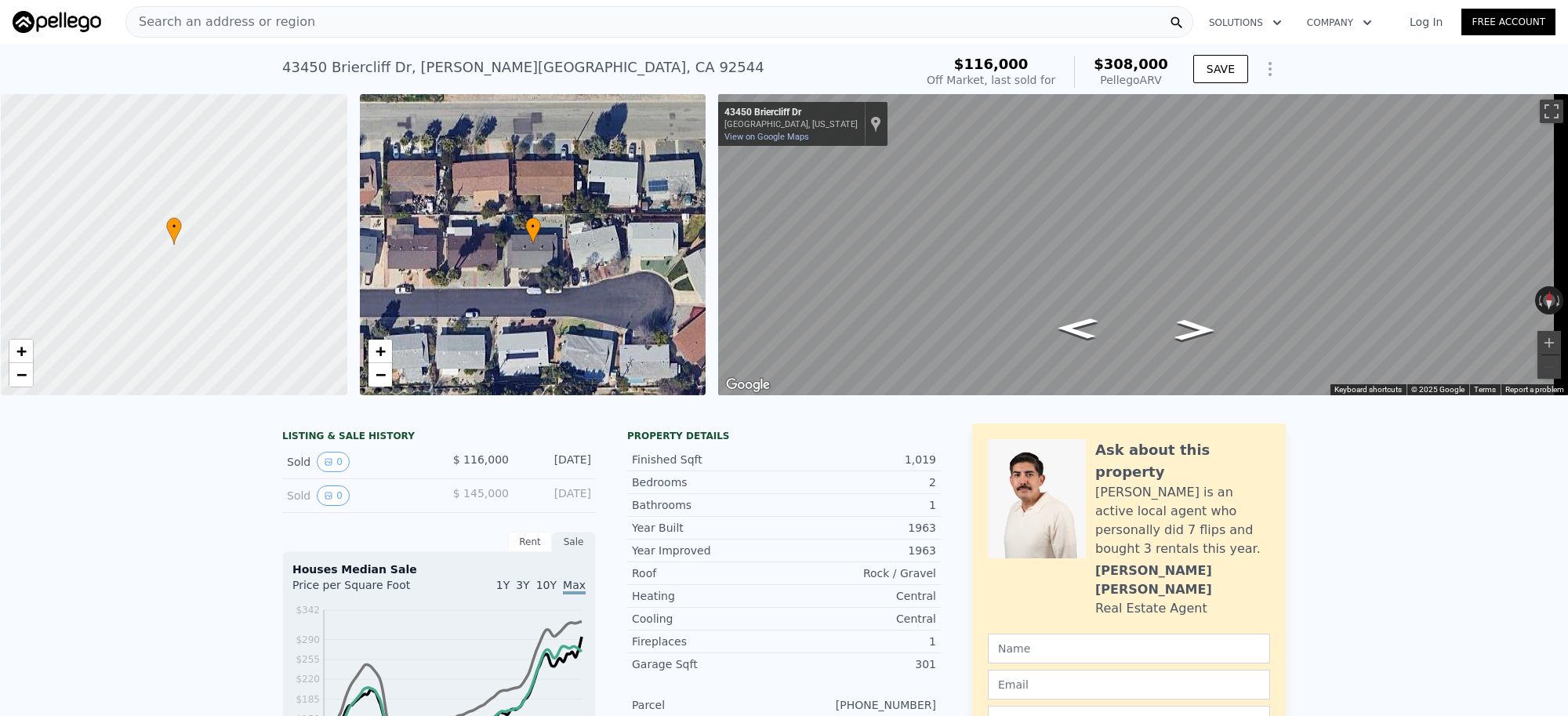
click at [401, 21] on div "Search an address or region" at bounding box center [659, 22] width 1067 height 32
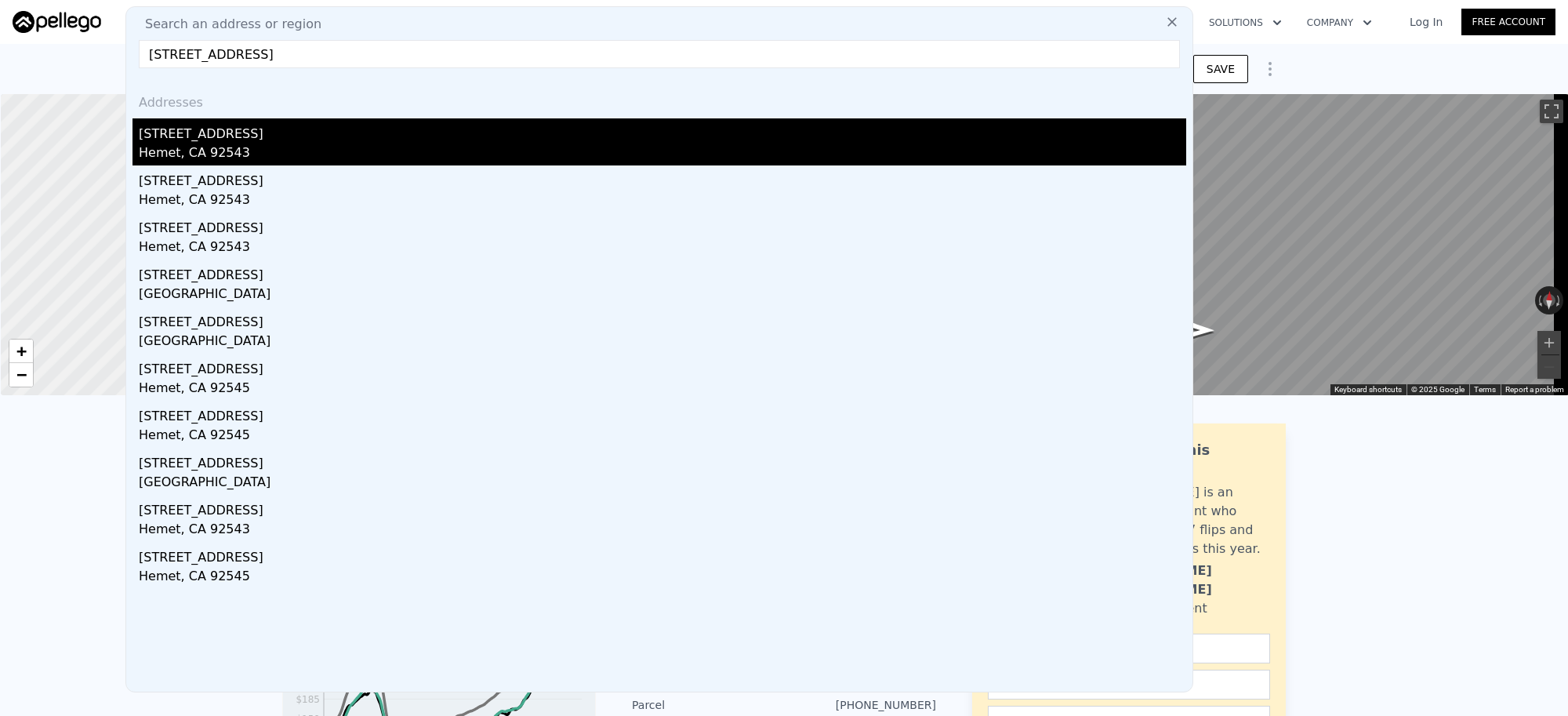
type input "[STREET_ADDRESS]"
click at [283, 134] on div "[STREET_ADDRESS]" at bounding box center [662, 131] width 1047 height 25
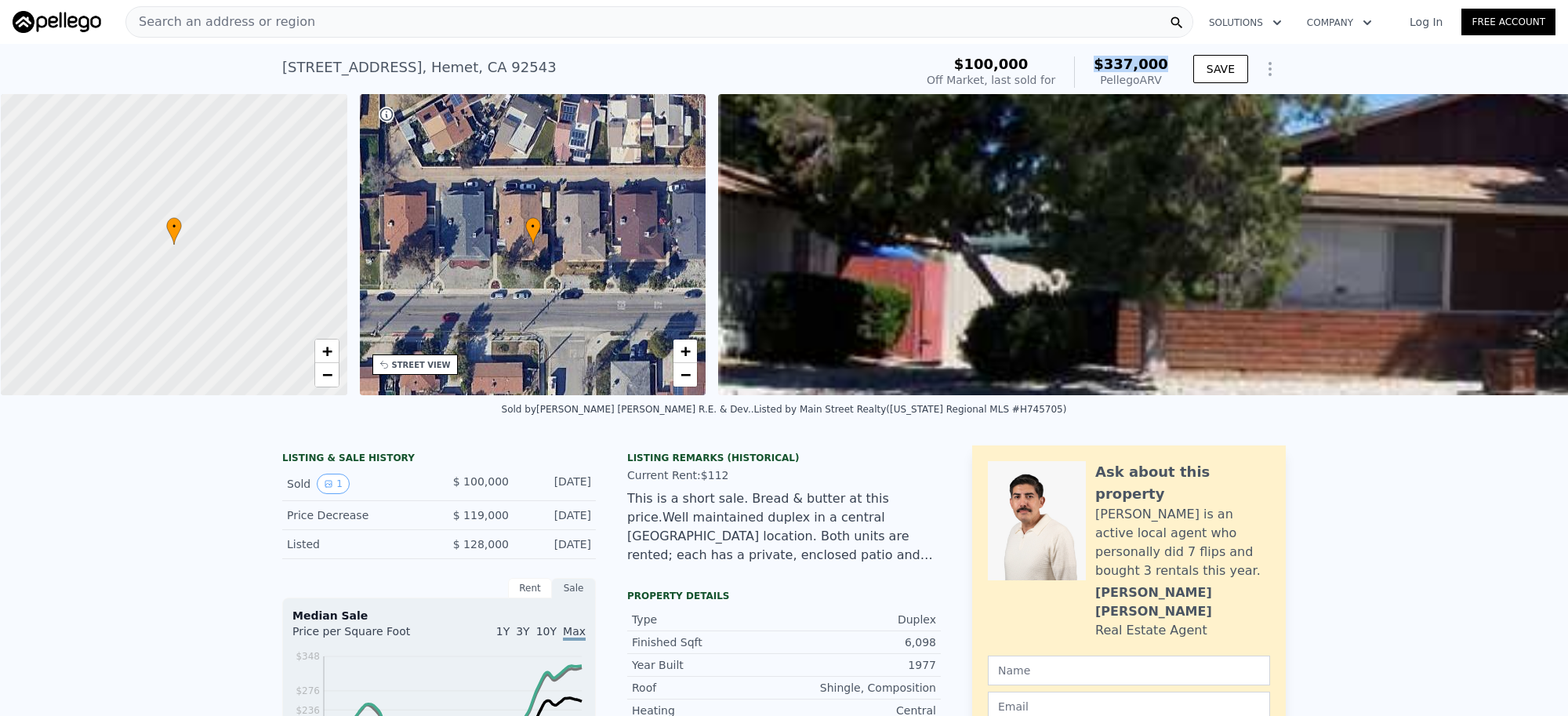
drag, startPoint x: 1162, startPoint y: 68, endPoint x: 1104, endPoint y: 68, distance: 58.0
click at [1104, 68] on span "$337,000" at bounding box center [1131, 64] width 74 height 16
copy span "$337,000"
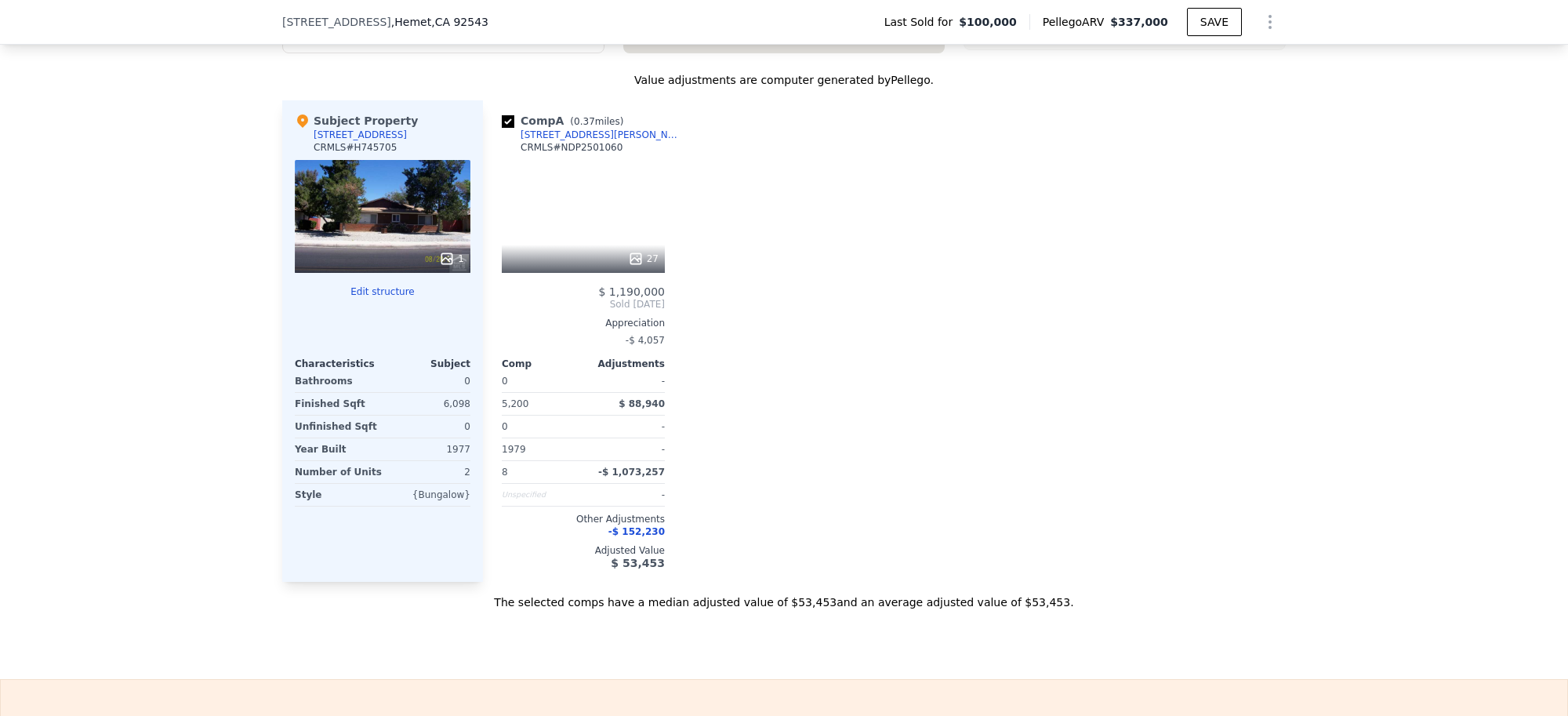
scroll to position [1758, 0]
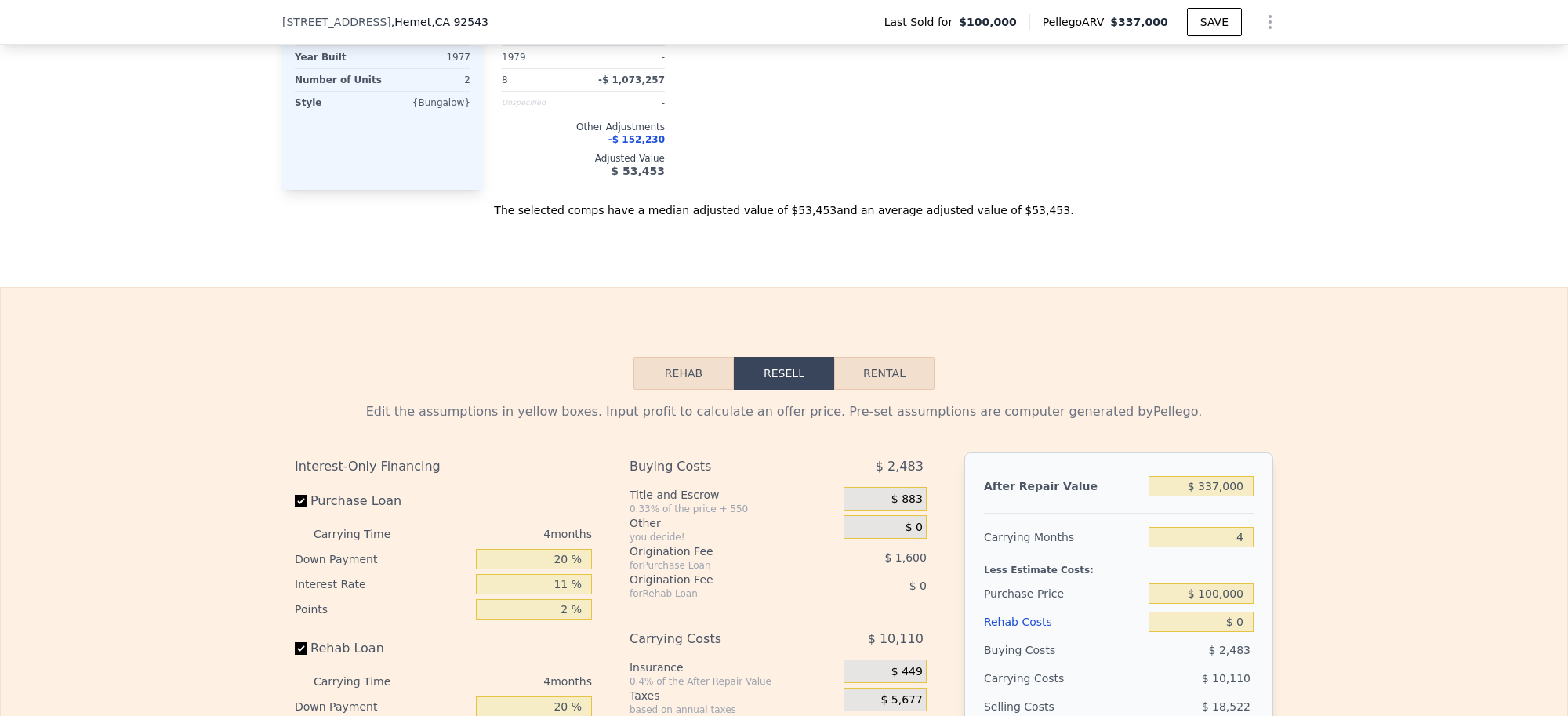
click at [654, 390] on button "Rehab" at bounding box center [683, 373] width 100 height 33
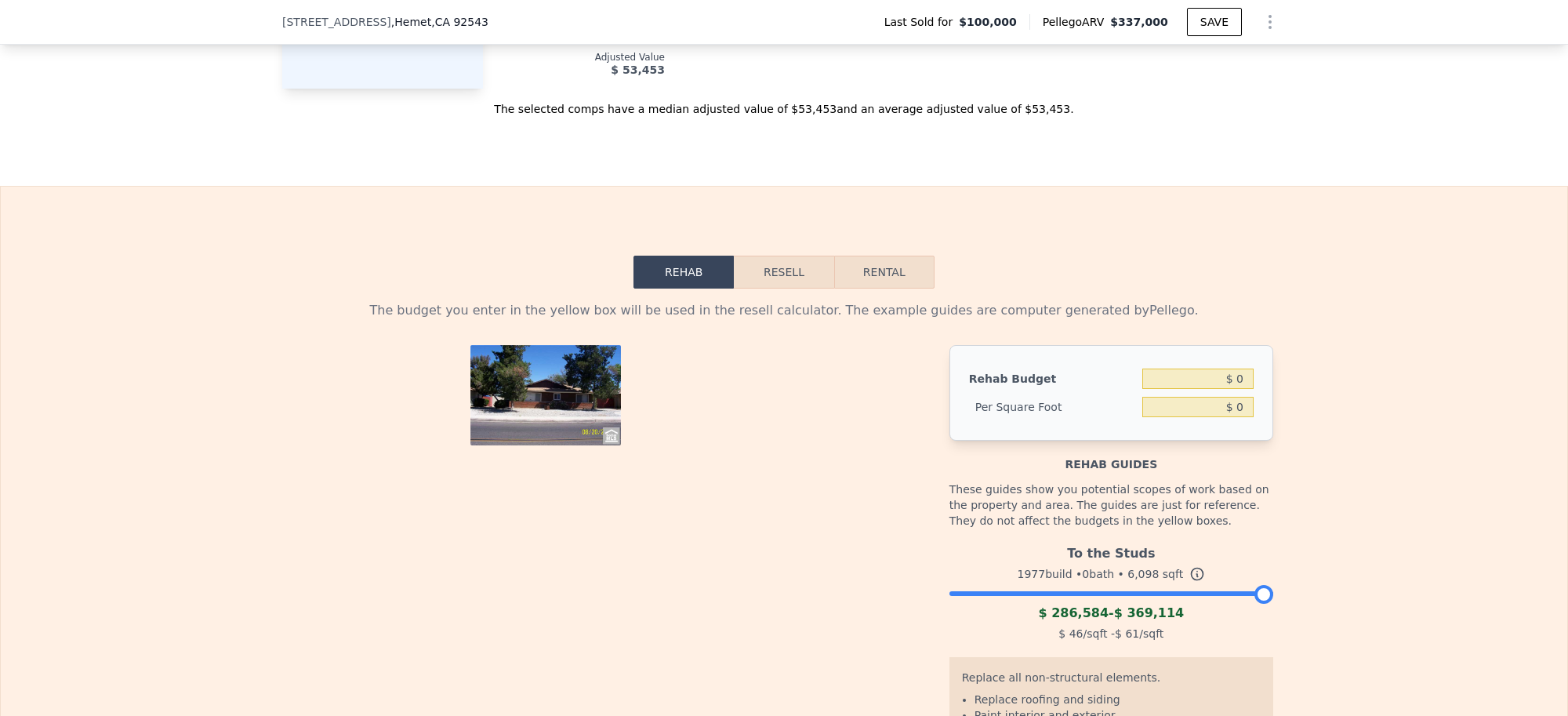
scroll to position [2053, 0]
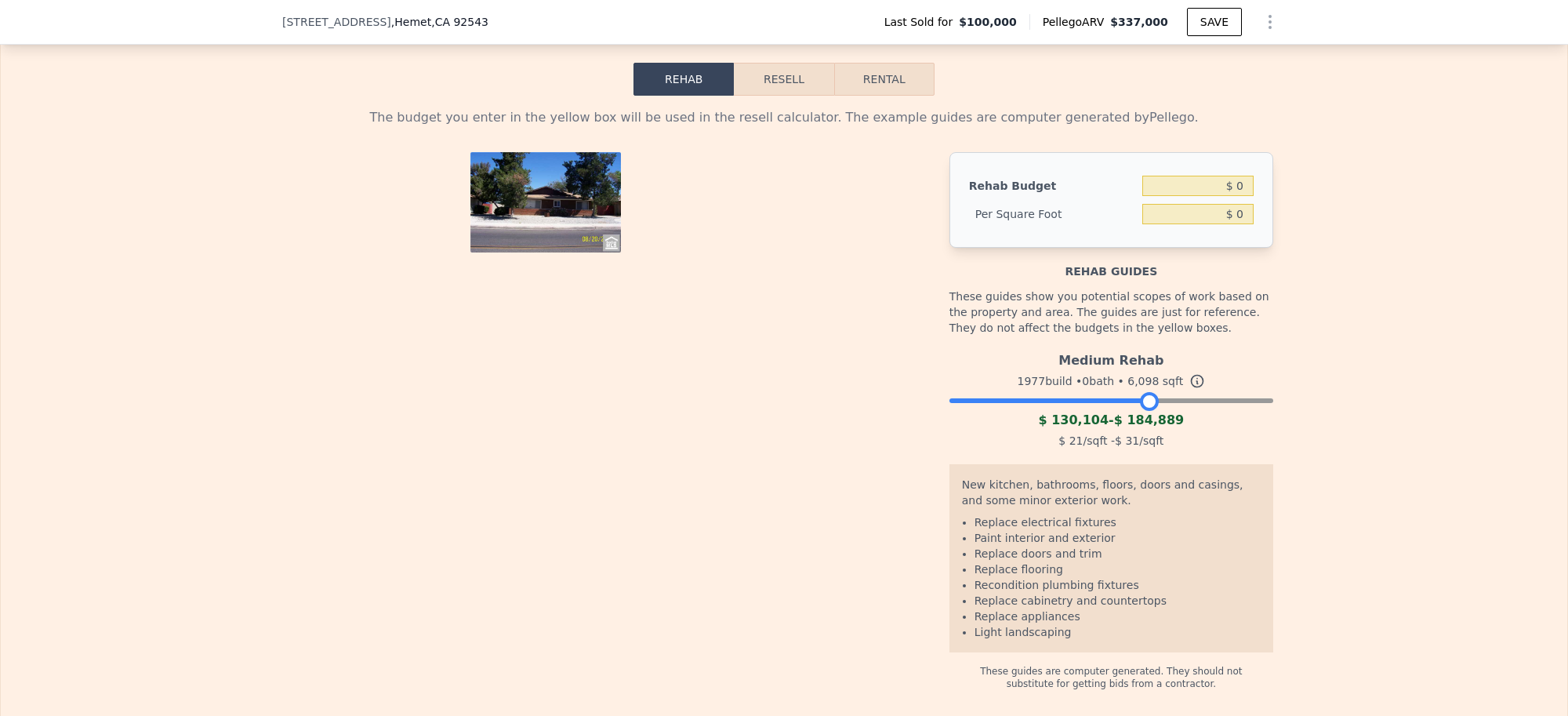
click at [1140, 402] on div at bounding box center [1111, 396] width 323 height 9
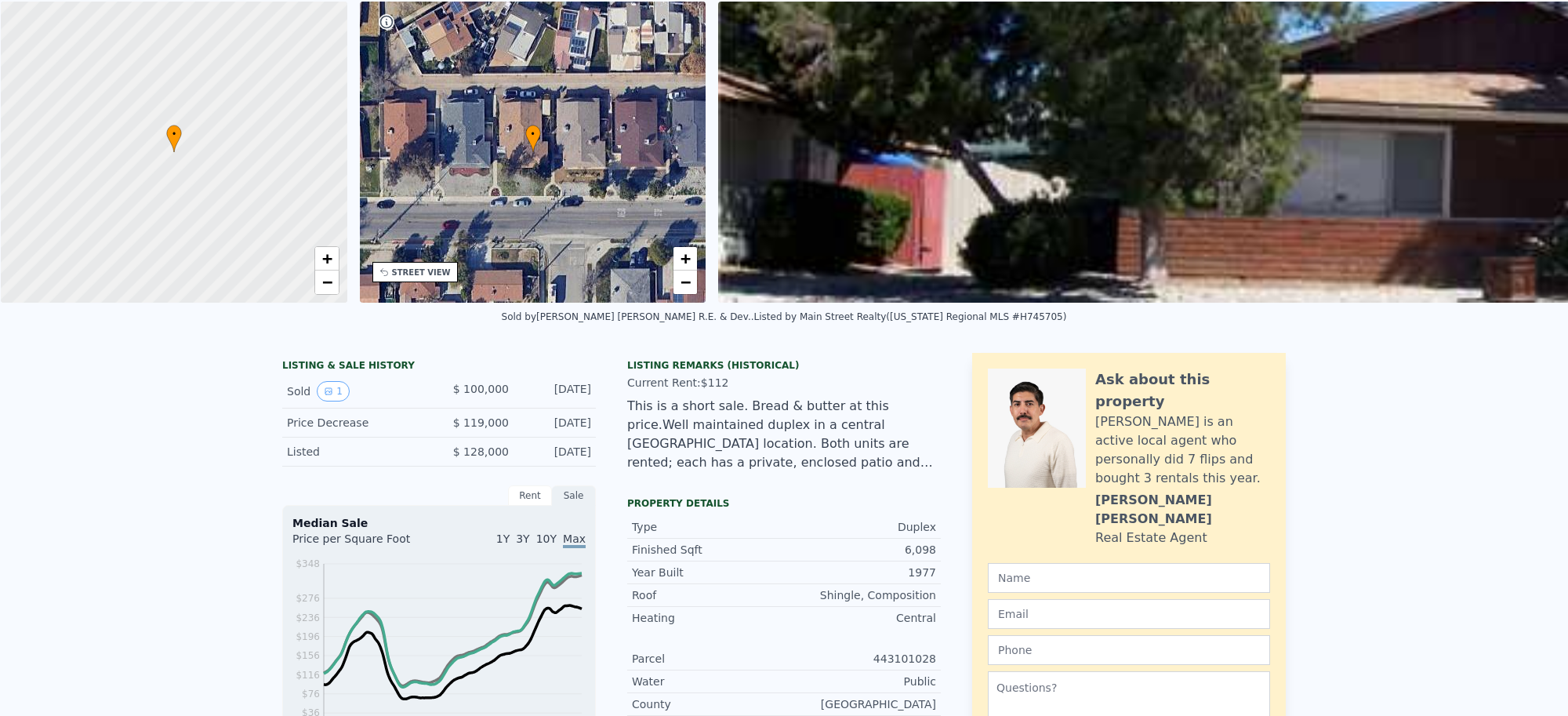
scroll to position [5, 0]
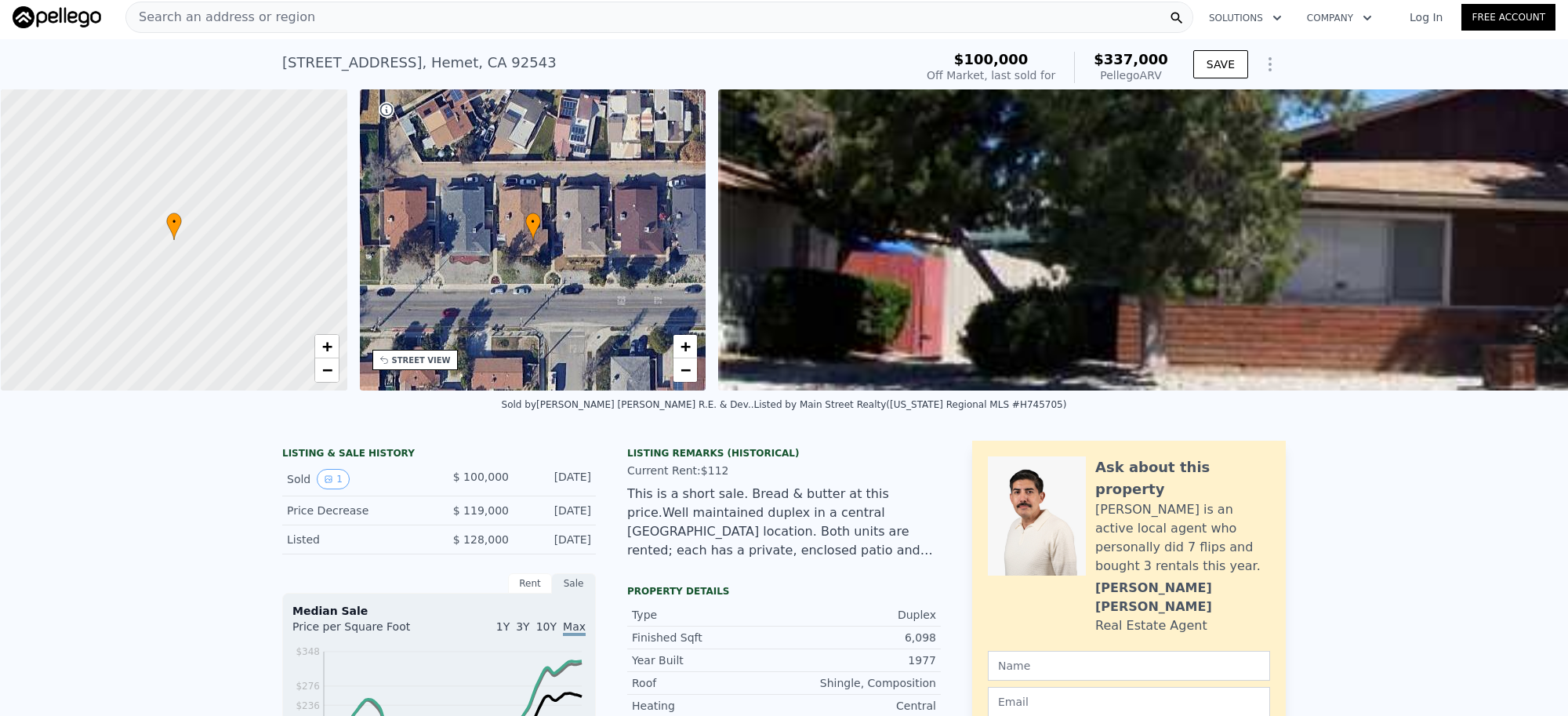
click at [312, 21] on div "Search an address or region" at bounding box center [659, 17] width 1067 height 32
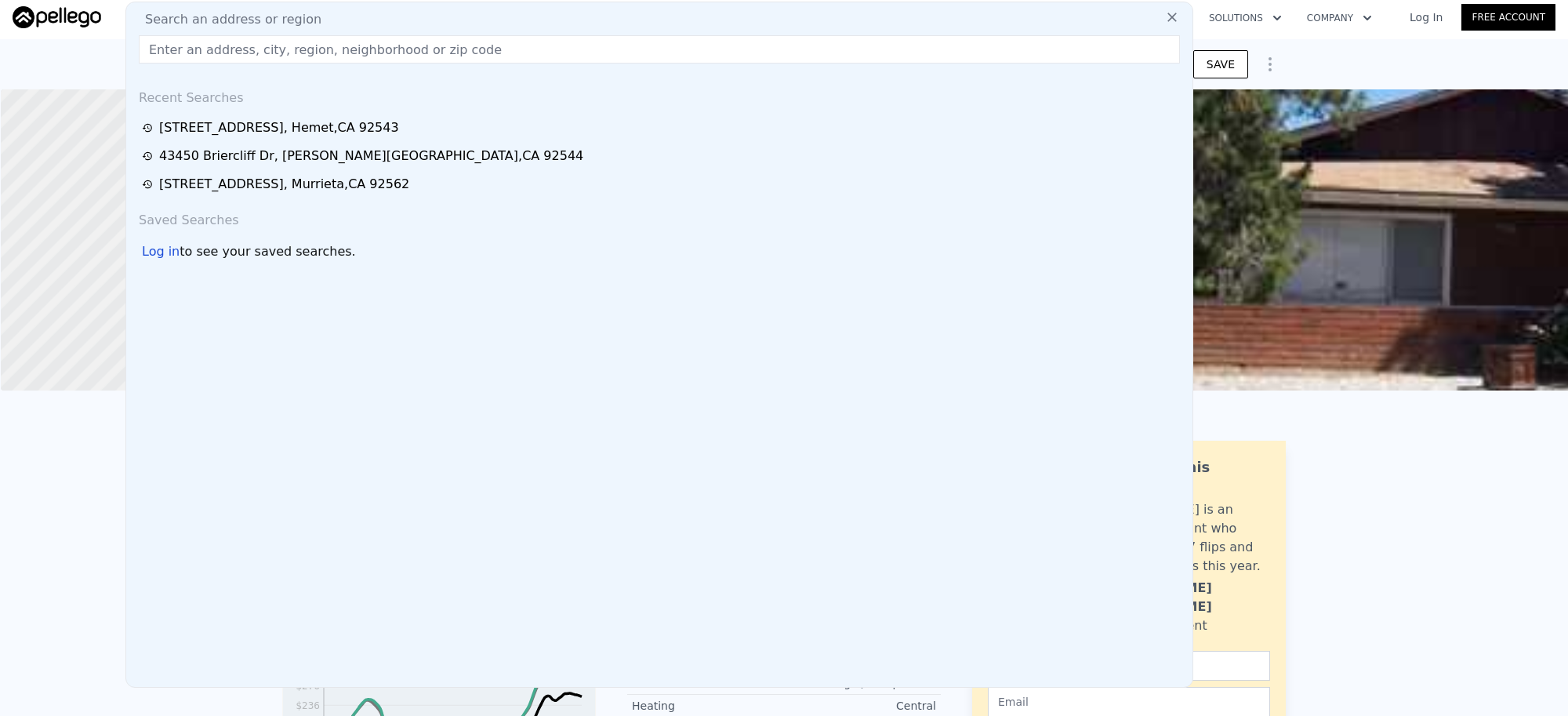
scroll to position [0, 0]
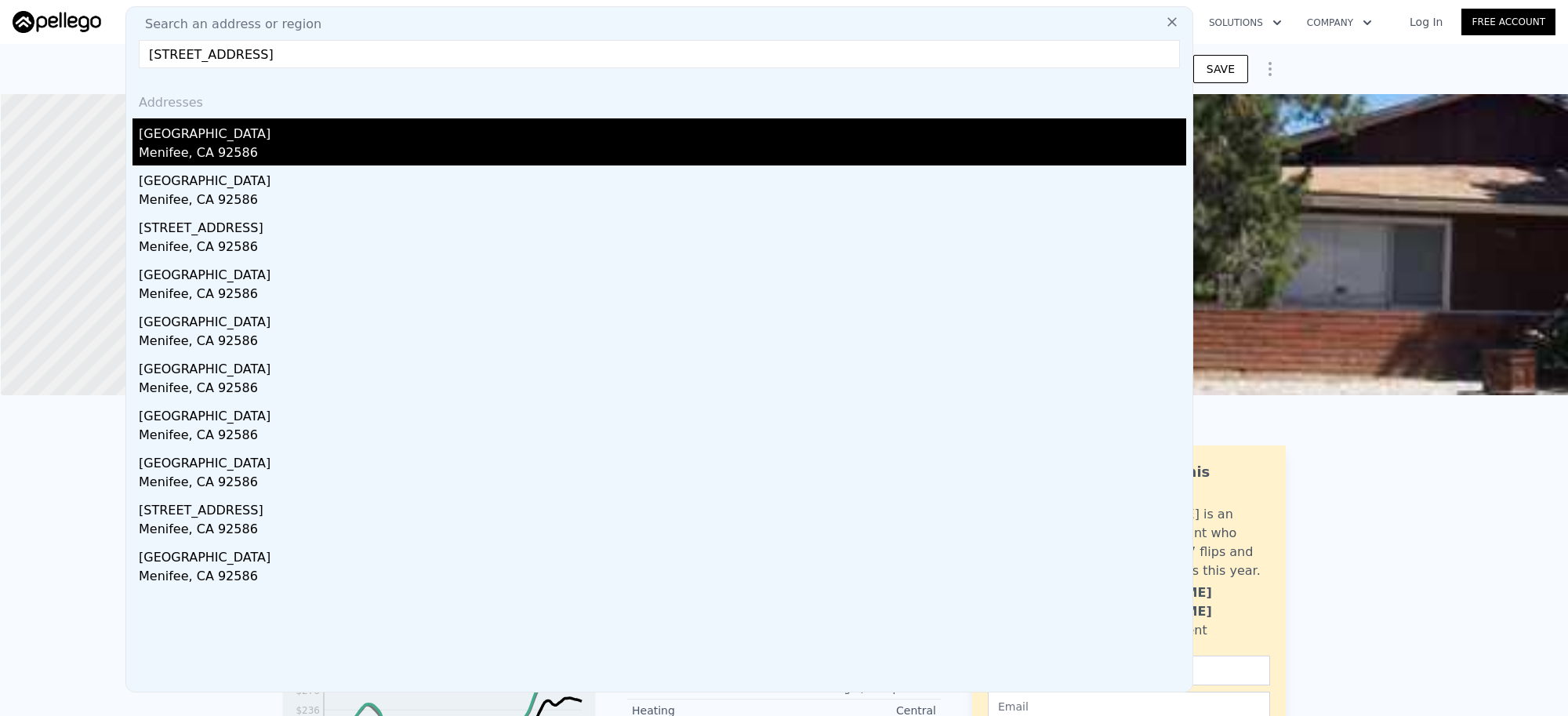
type input "[STREET_ADDRESS]"
click at [240, 154] on div "Menifee, CA 92586" at bounding box center [662, 154] width 1047 height 22
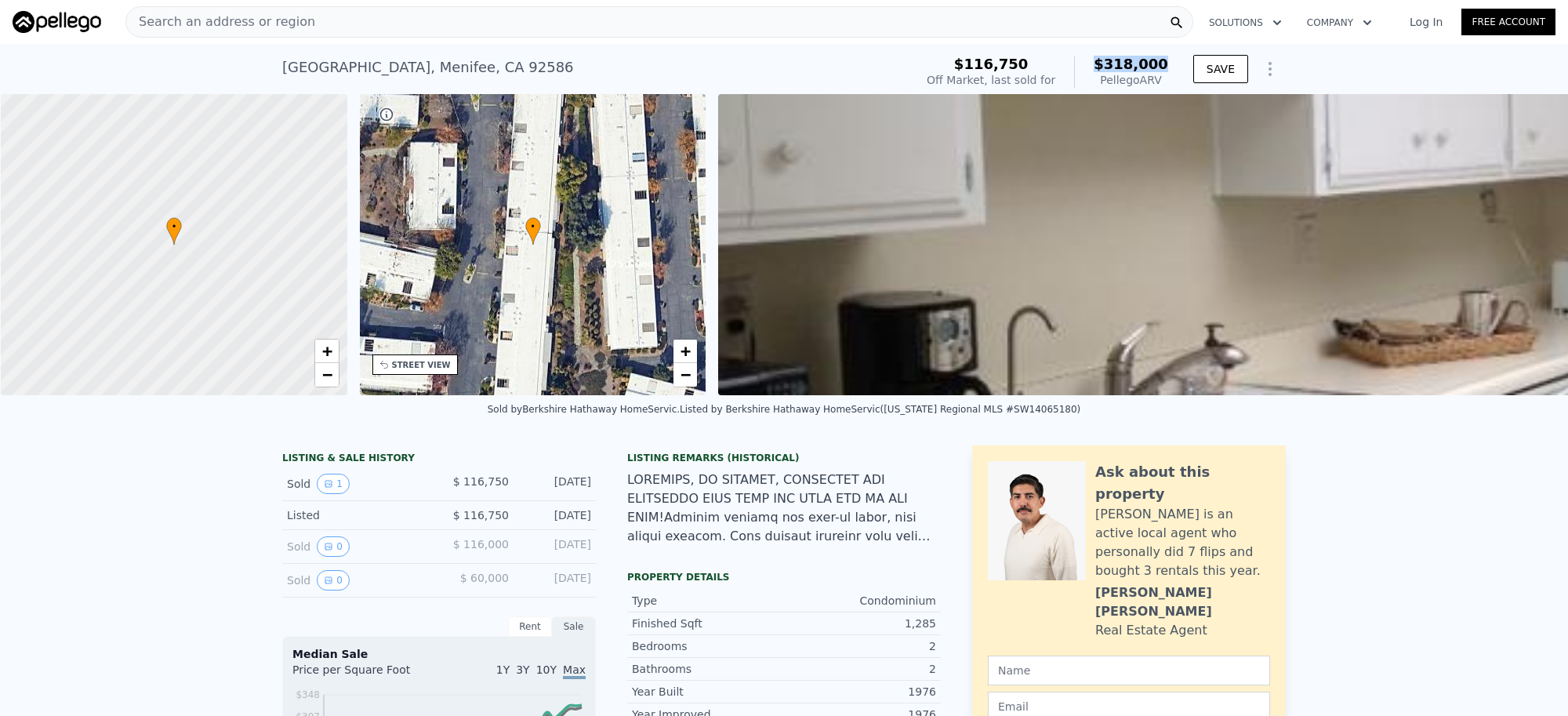
drag, startPoint x: 1161, startPoint y: 66, endPoint x: 1103, endPoint y: 72, distance: 58.3
click at [1103, 72] on span "$318,000" at bounding box center [1131, 64] width 74 height 16
copy span "$318,000"
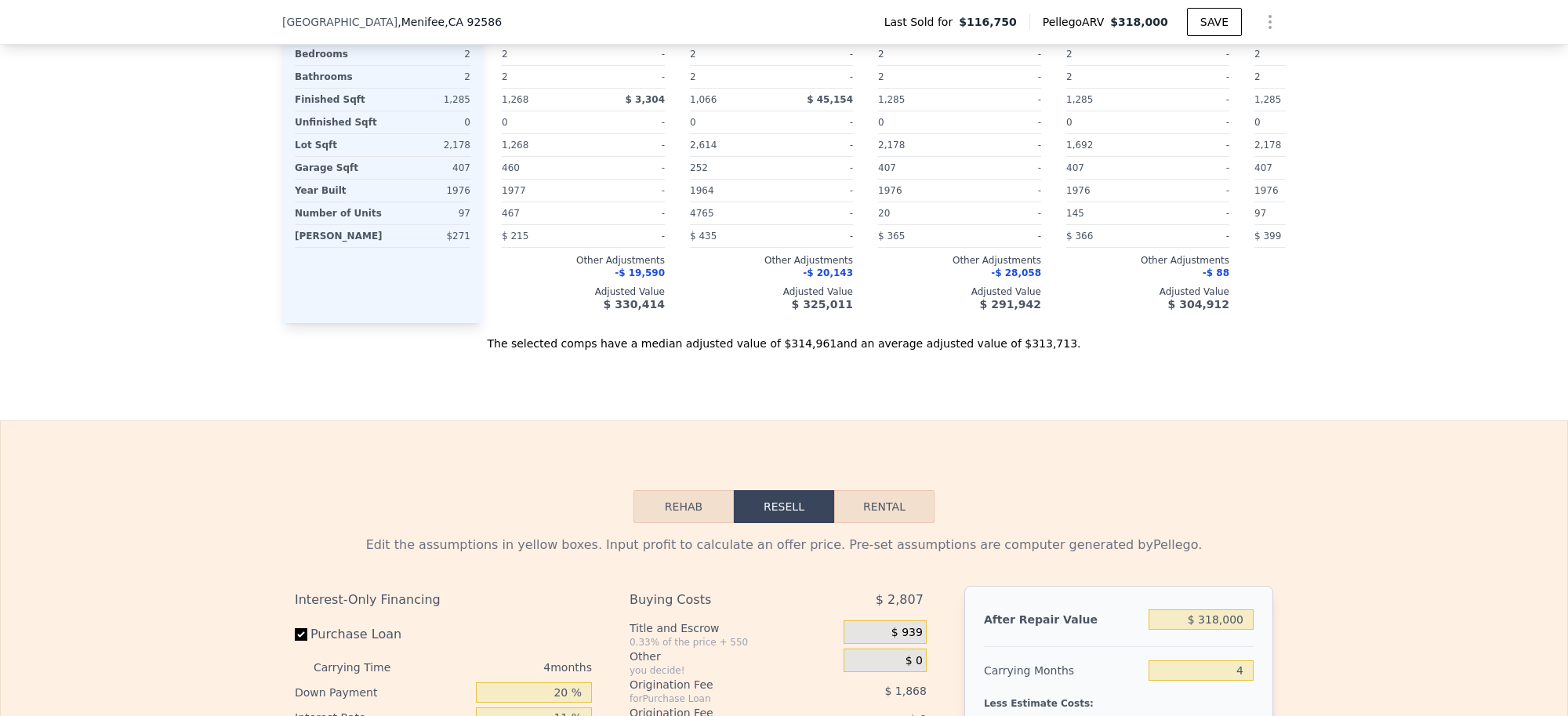
scroll to position [2346, 0]
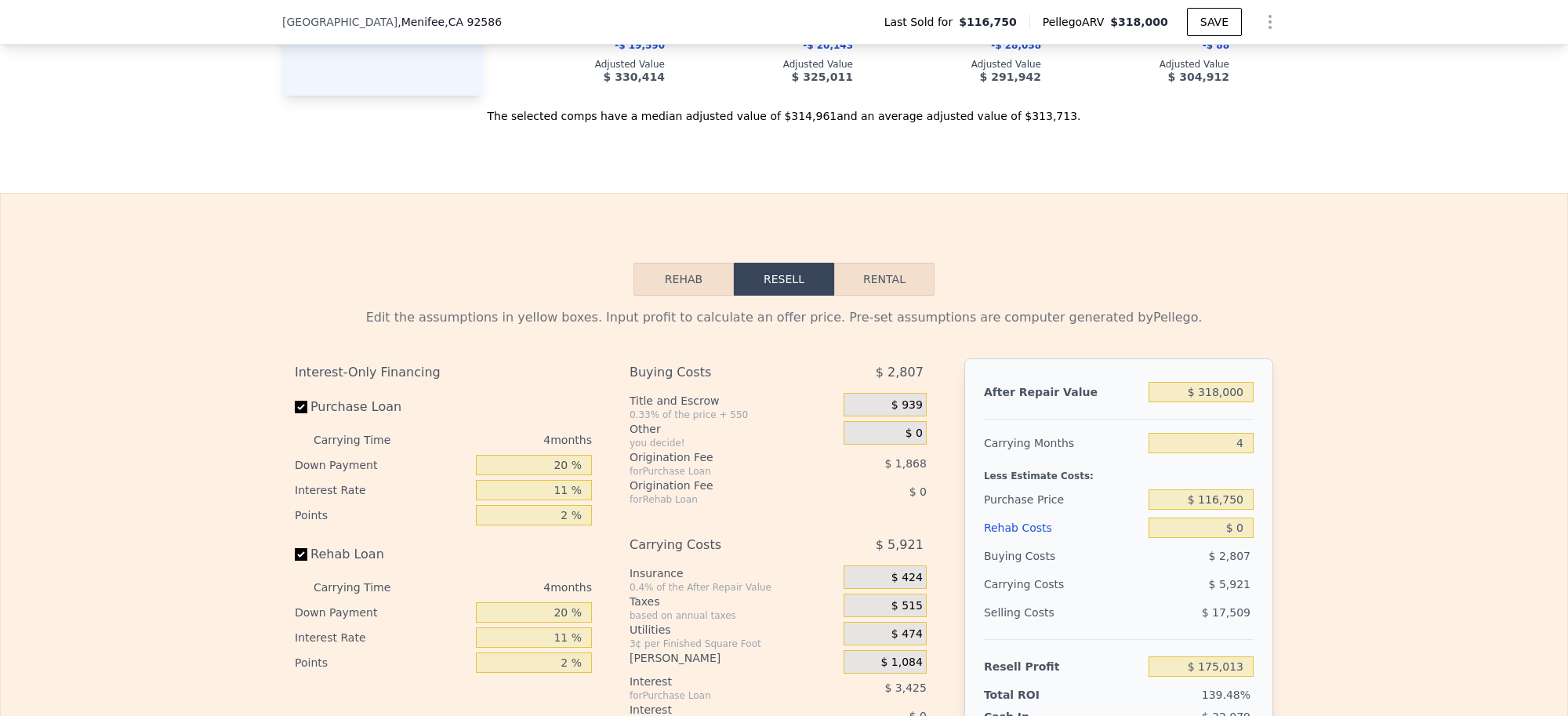
click at [649, 295] on button "Rehab" at bounding box center [683, 279] width 100 height 33
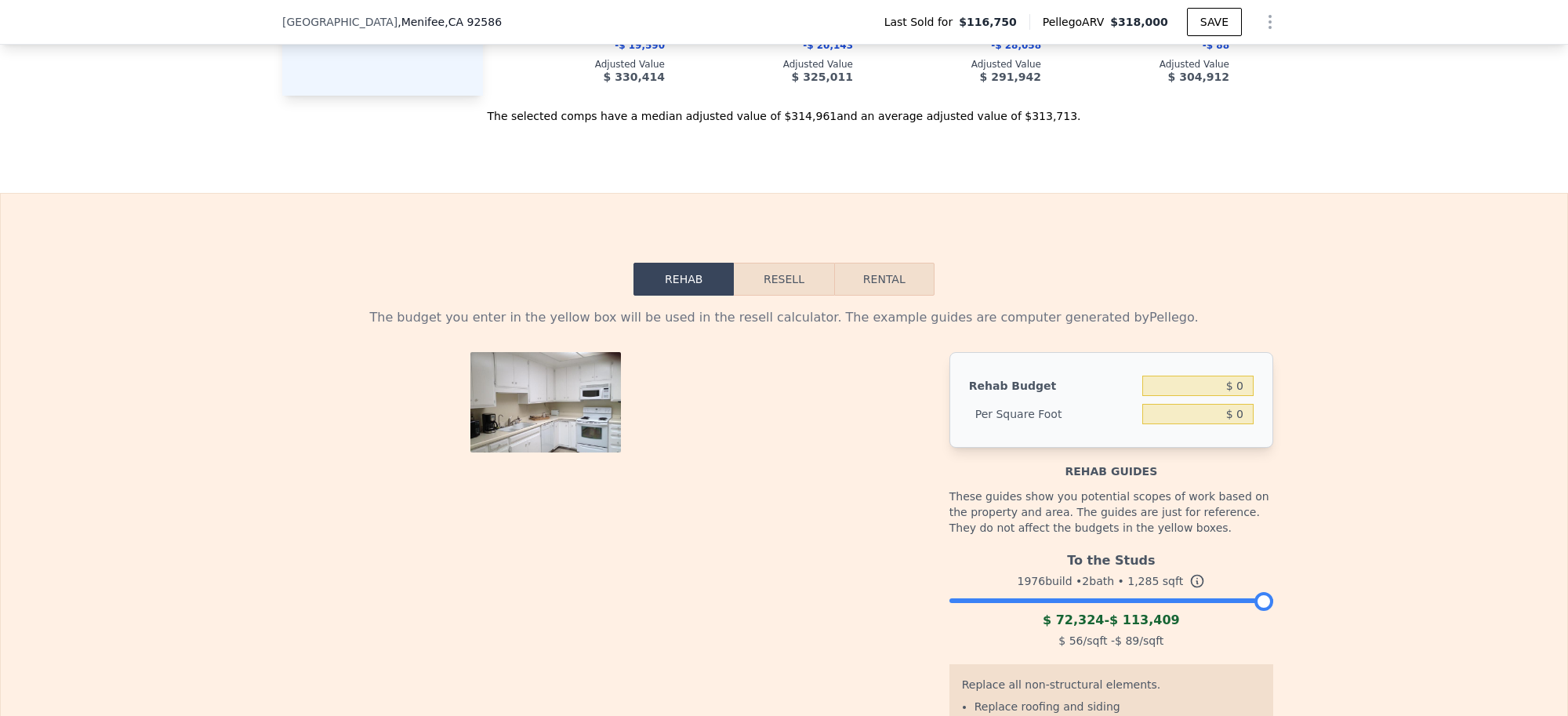
click at [1156, 641] on div "To the Studs 1976 build • 2 bath • 1,285 sqft $ 72,324 - $ 113,409 $ 56 /sqft -…" at bounding box center [1111, 598] width 323 height 106
click at [1156, 602] on div at bounding box center [1111, 596] width 323 height 9
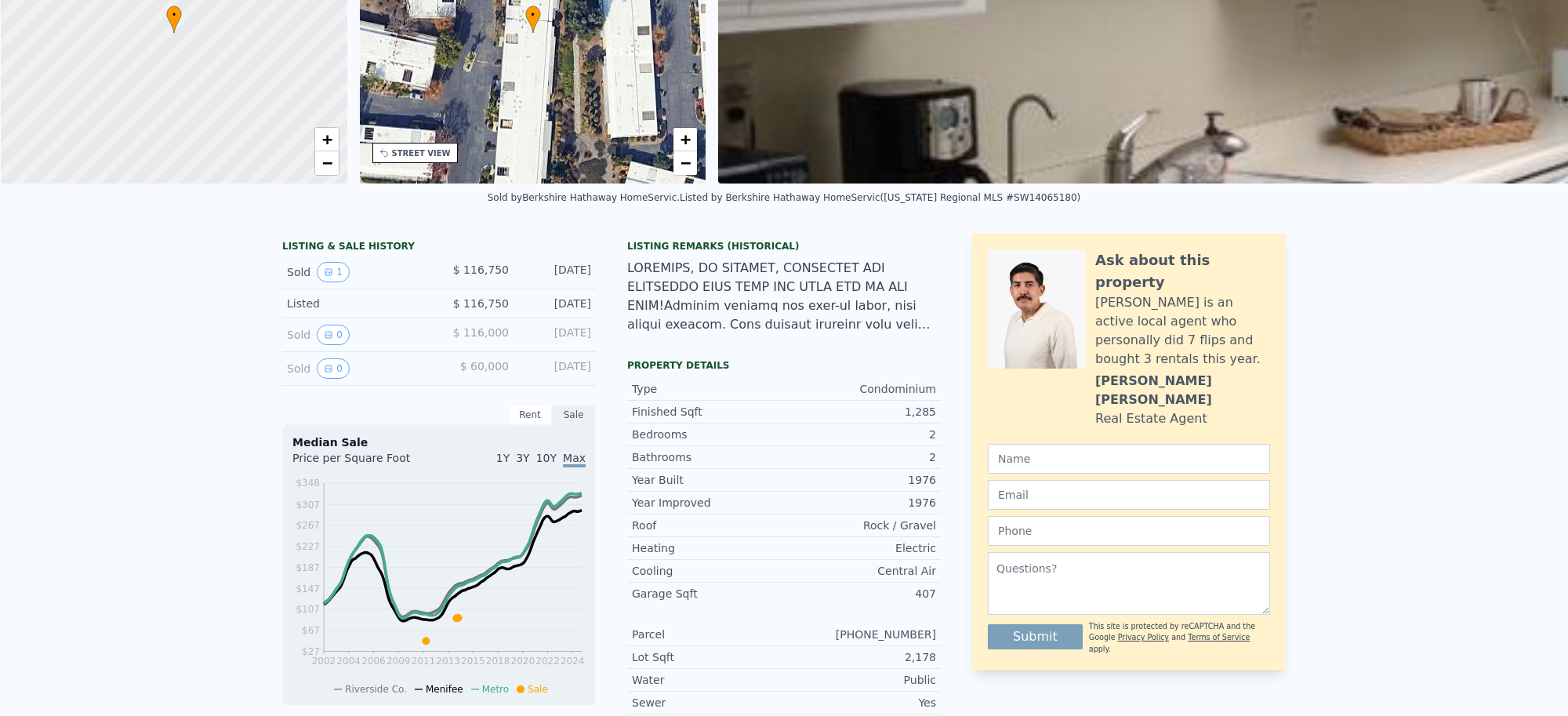
scroll to position [0, 0]
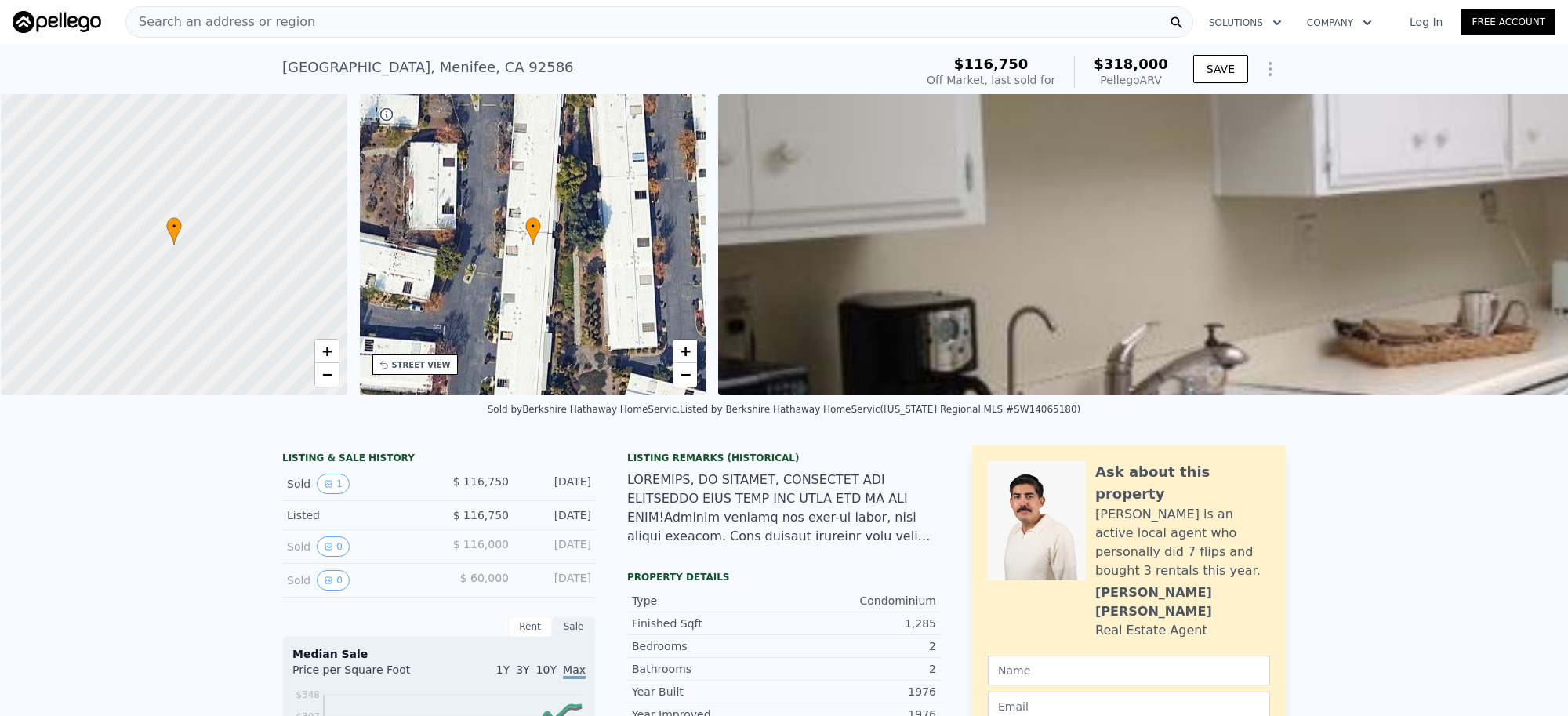
click at [295, 21] on div "Search an address or region" at bounding box center [659, 22] width 1067 height 32
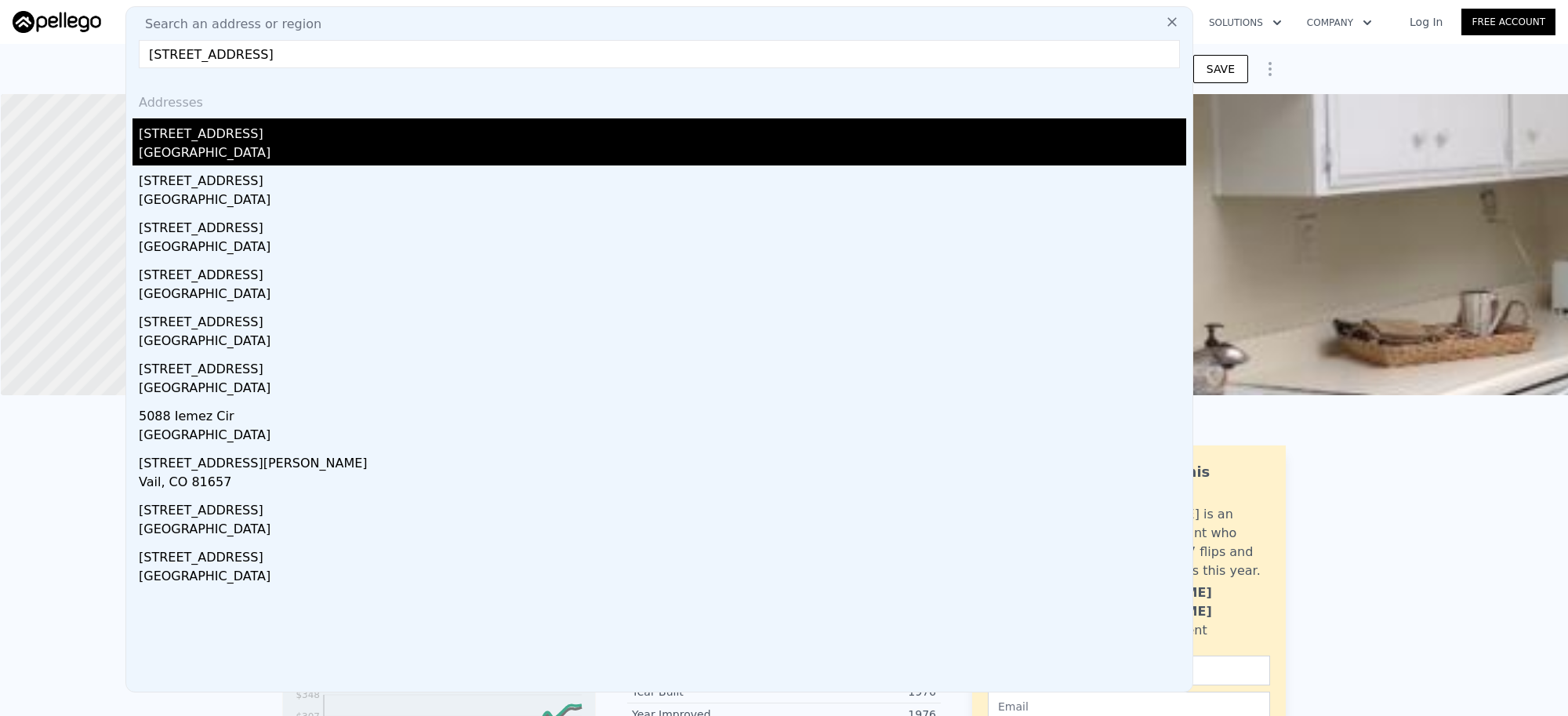
type input "[STREET_ADDRESS]"
click at [174, 134] on div "[STREET_ADDRESS]" at bounding box center [662, 131] width 1047 height 25
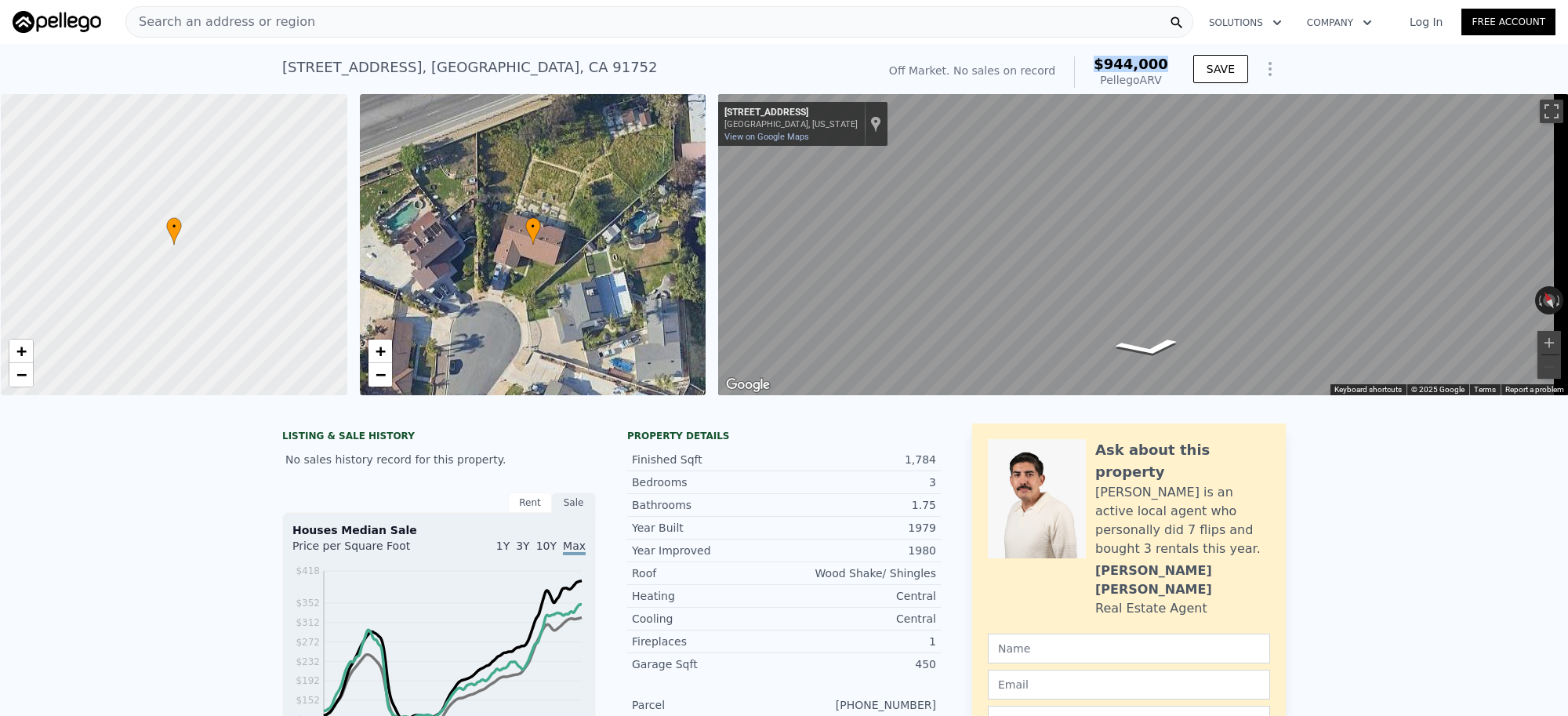
drag, startPoint x: 1173, startPoint y: 64, endPoint x: 1106, endPoint y: 64, distance: 67.0
click at [1106, 64] on div "Off Market. No sales on record $944,000 Pellego ARV SAVE" at bounding box center [1084, 72] width 402 height 44
copy span "$944,000"
click at [1555, 306] on button "Rotate clockwise" at bounding box center [1559, 300] width 8 height 28
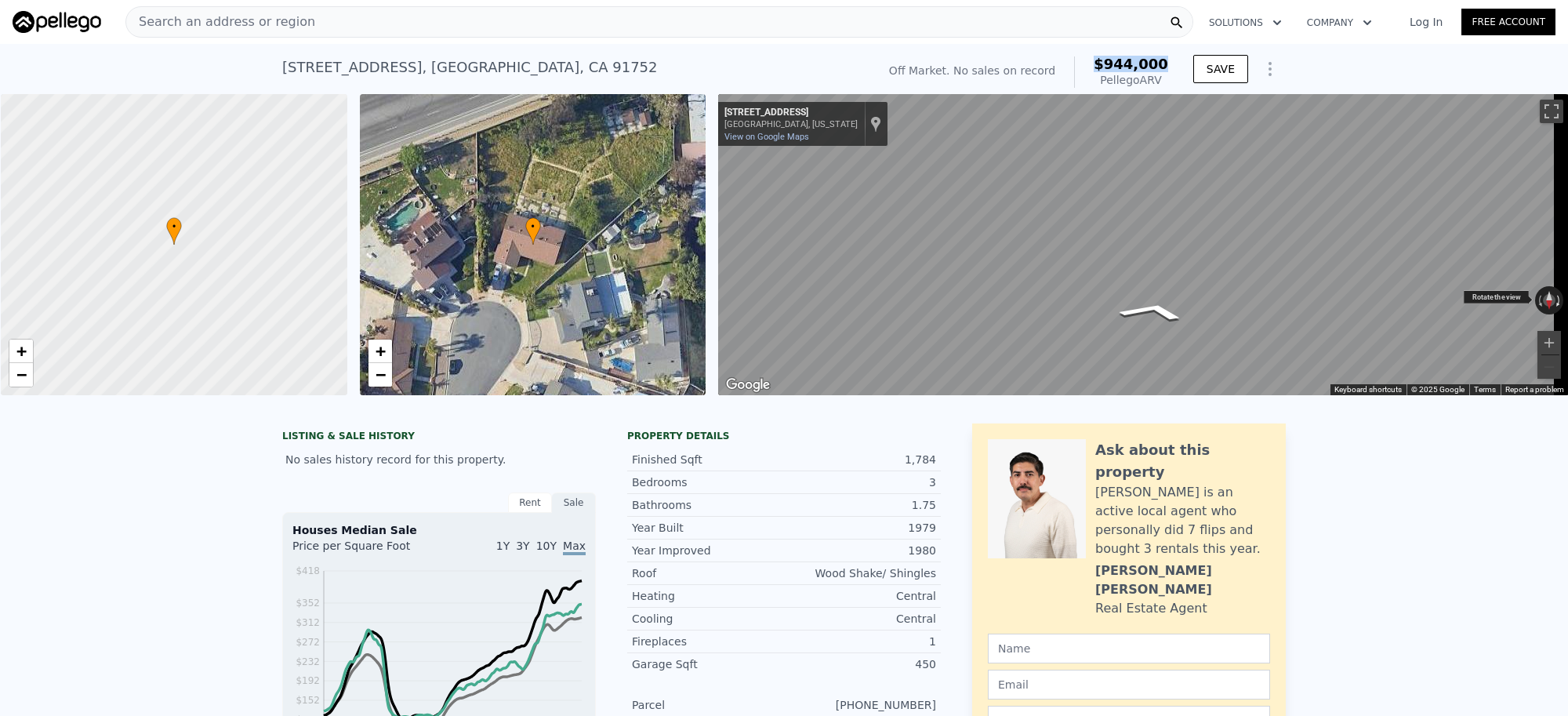
click at [1555, 306] on button "Rotate clockwise" at bounding box center [1559, 300] width 8 height 28
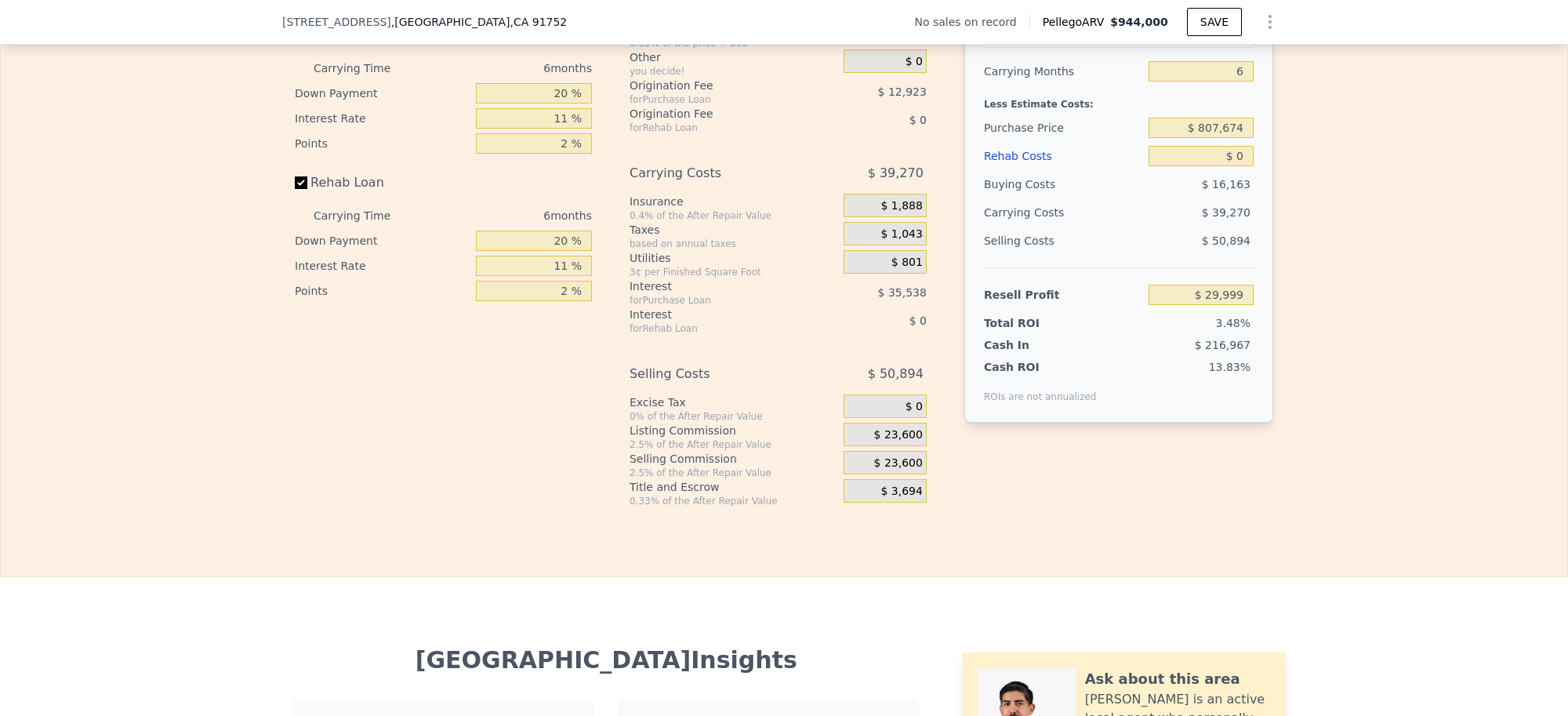
scroll to position [2053, 0]
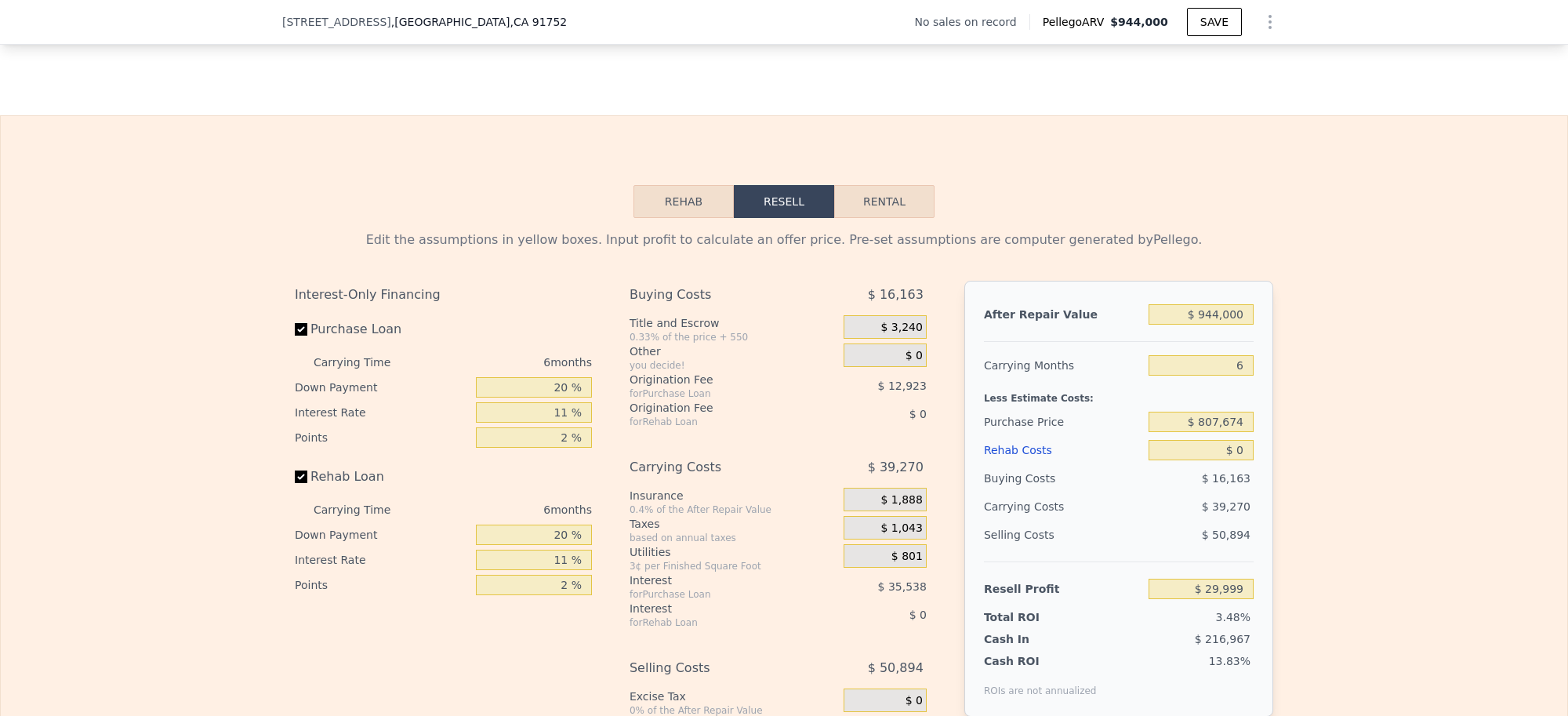
click at [676, 218] on button "Rehab" at bounding box center [683, 202] width 100 height 33
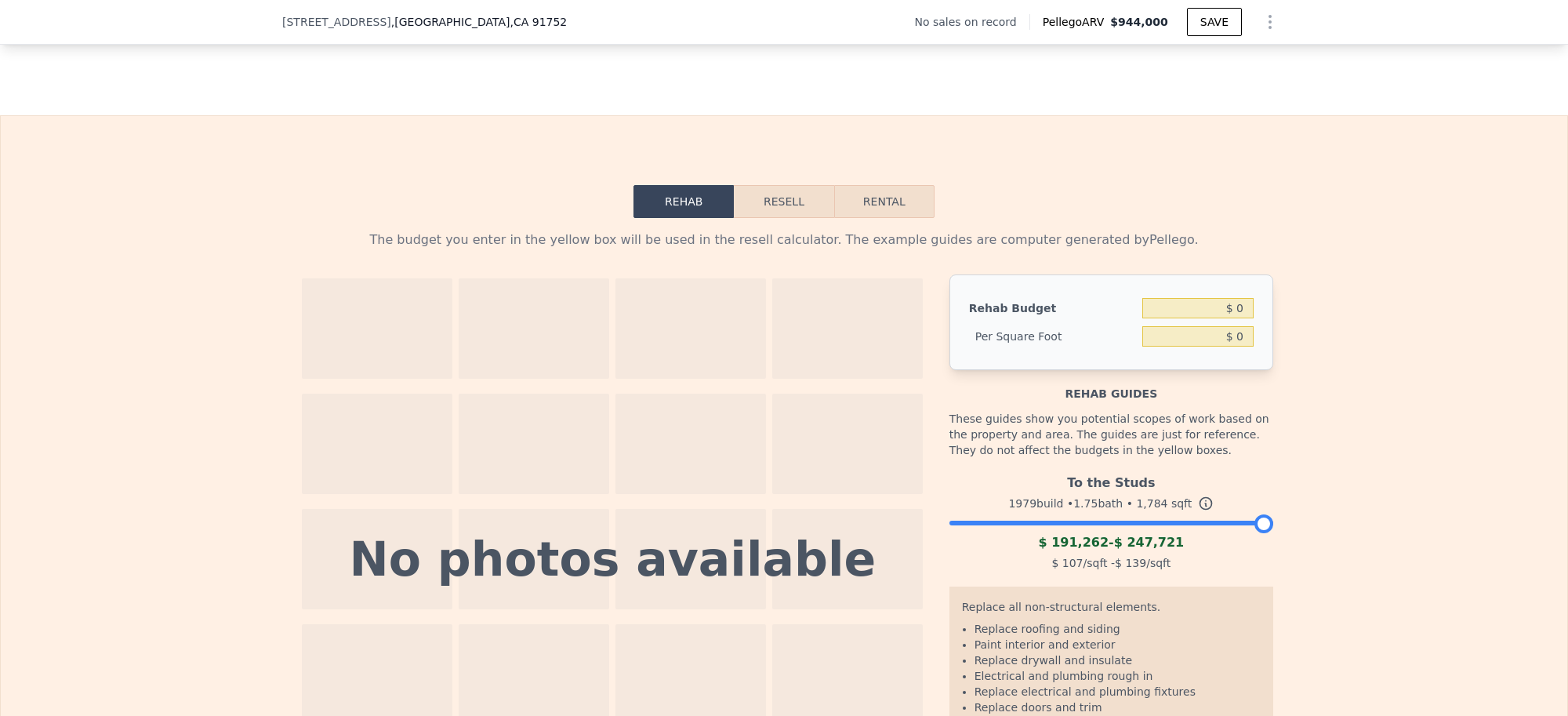
click at [1160, 523] on div at bounding box center [1111, 519] width 323 height 9
